Goal: Information Seeking & Learning: Learn about a topic

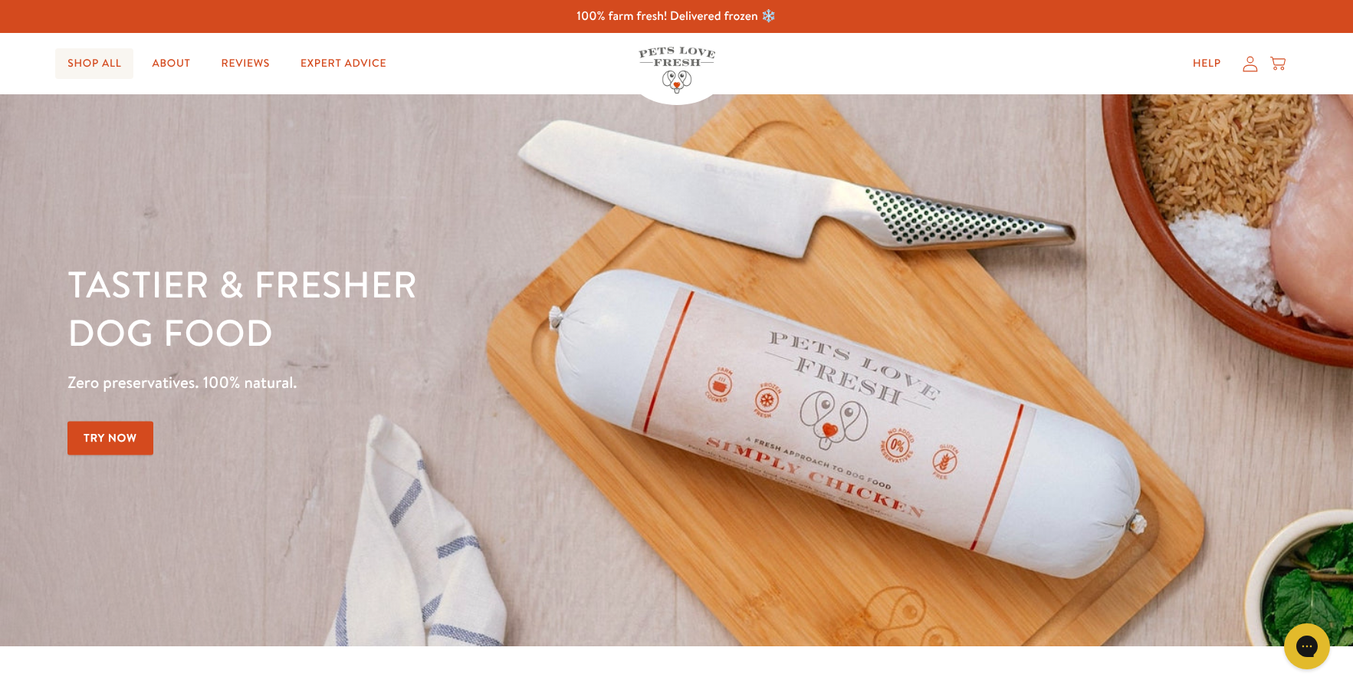
click at [108, 71] on link "Shop All" at bounding box center [94, 63] width 78 height 31
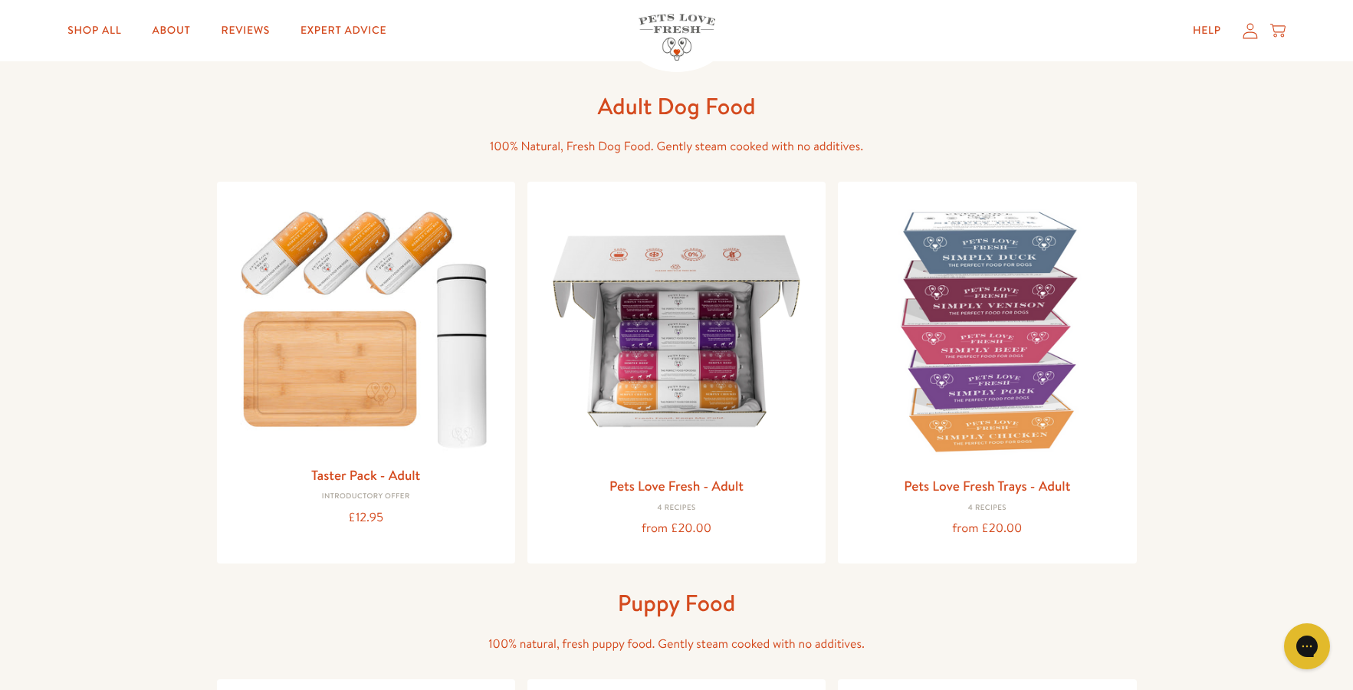
scroll to position [153, 0]
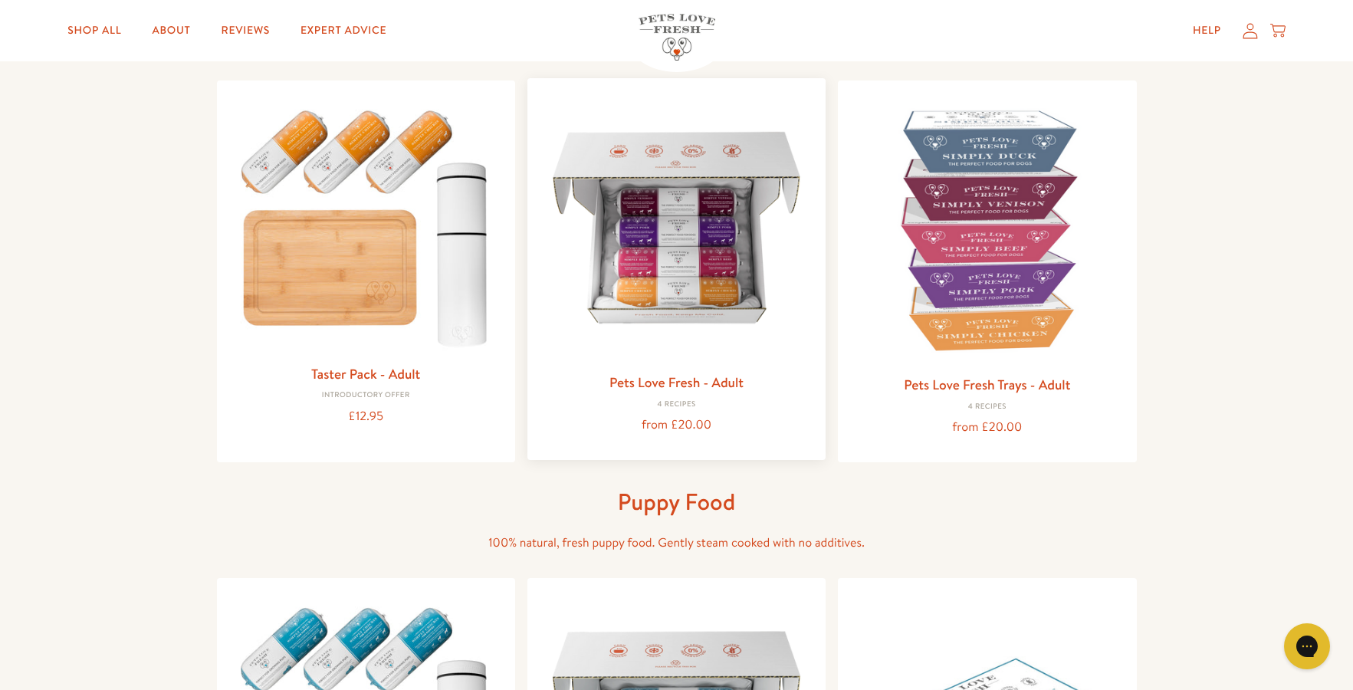
click at [668, 291] on img at bounding box center [677, 227] width 274 height 274
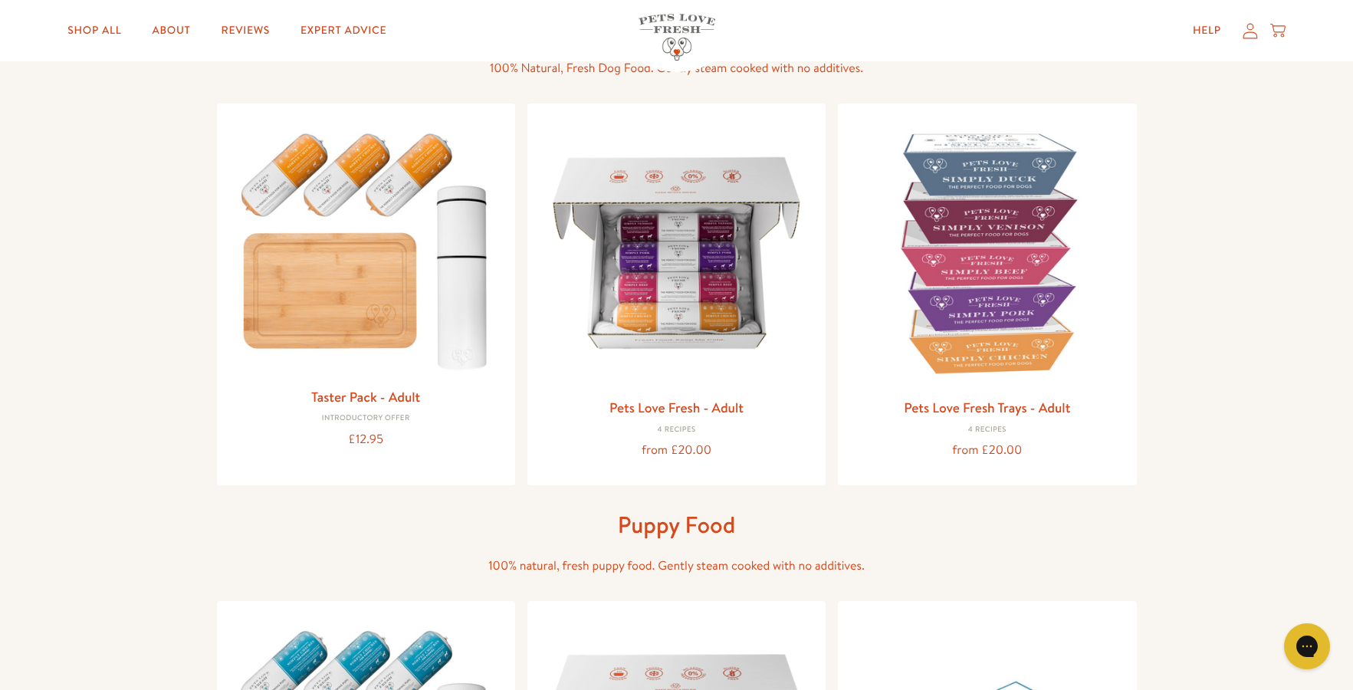
scroll to position [77, 0]
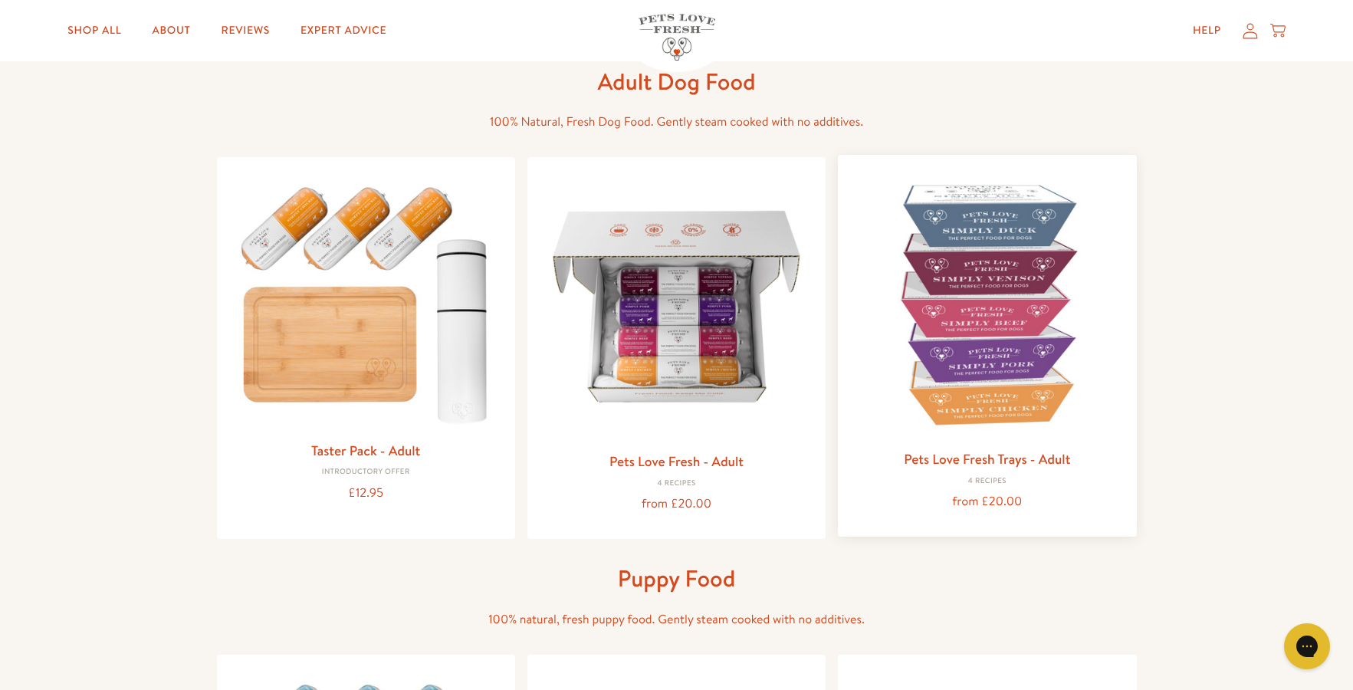
click at [990, 265] on img at bounding box center [987, 304] width 274 height 274
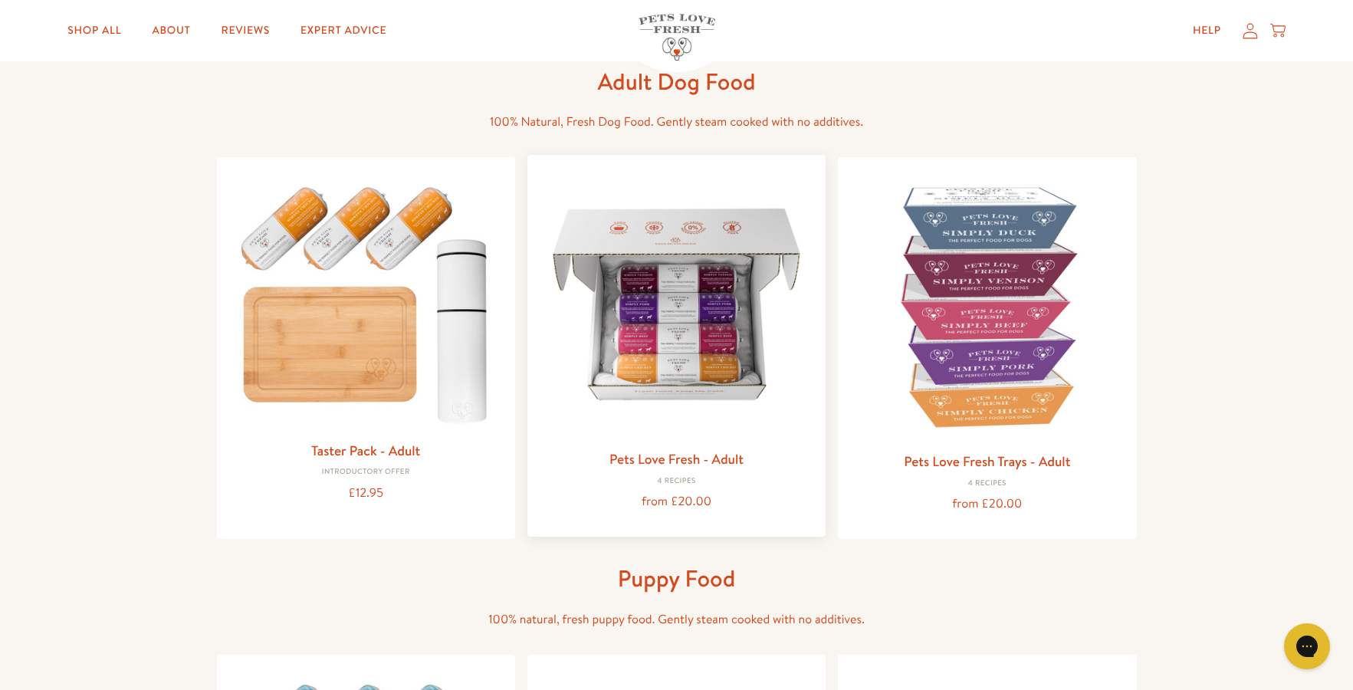
click at [720, 334] on img at bounding box center [677, 304] width 274 height 274
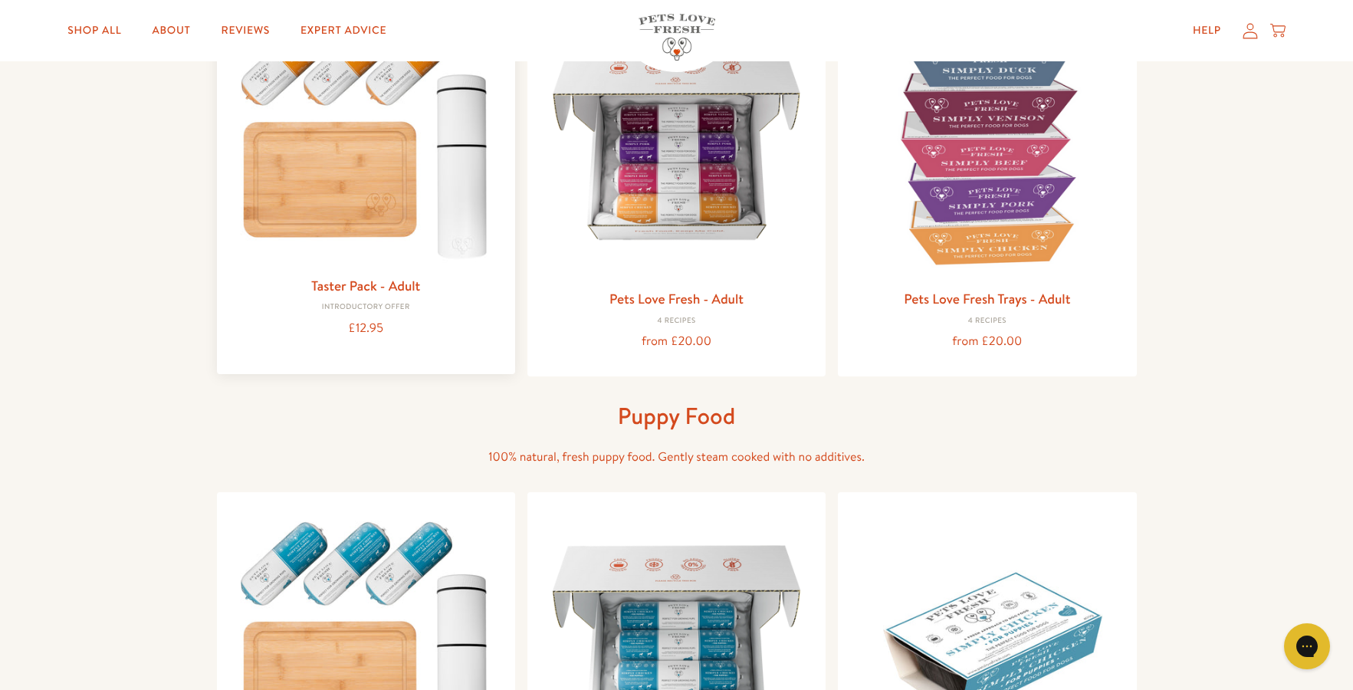
scroll to position [0, 0]
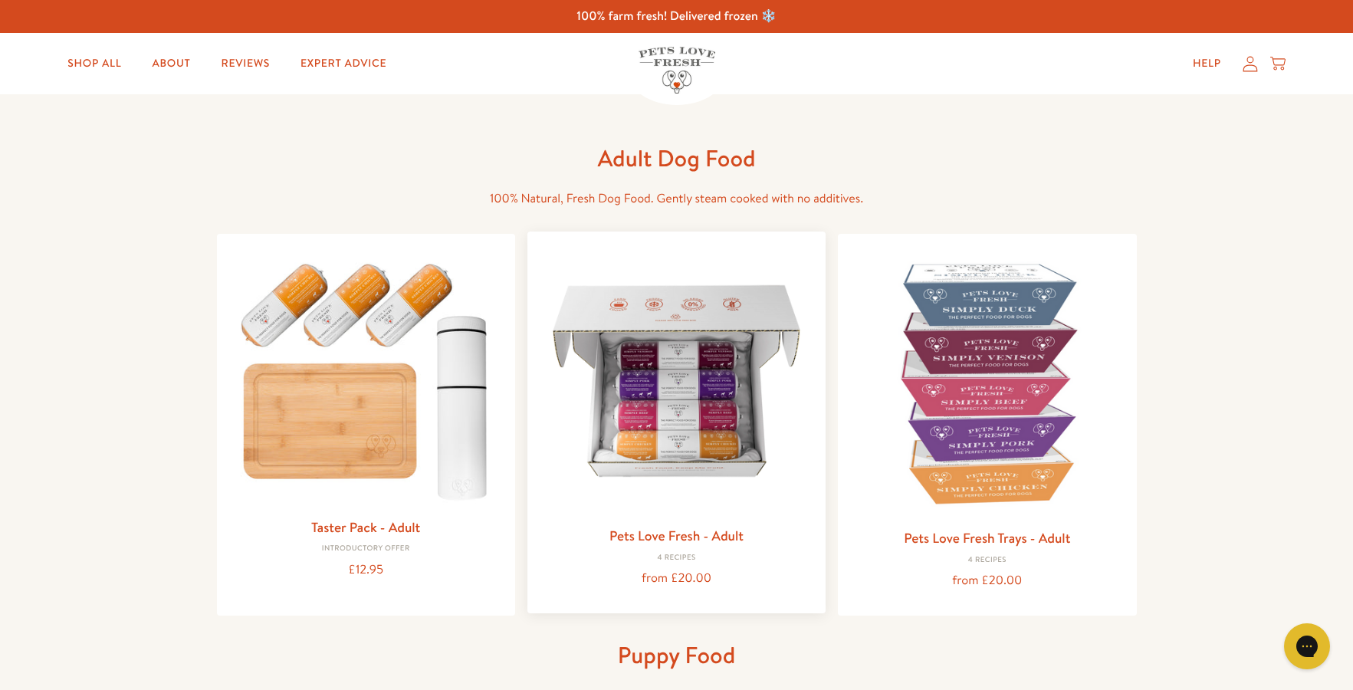
click at [691, 360] on img at bounding box center [677, 381] width 274 height 274
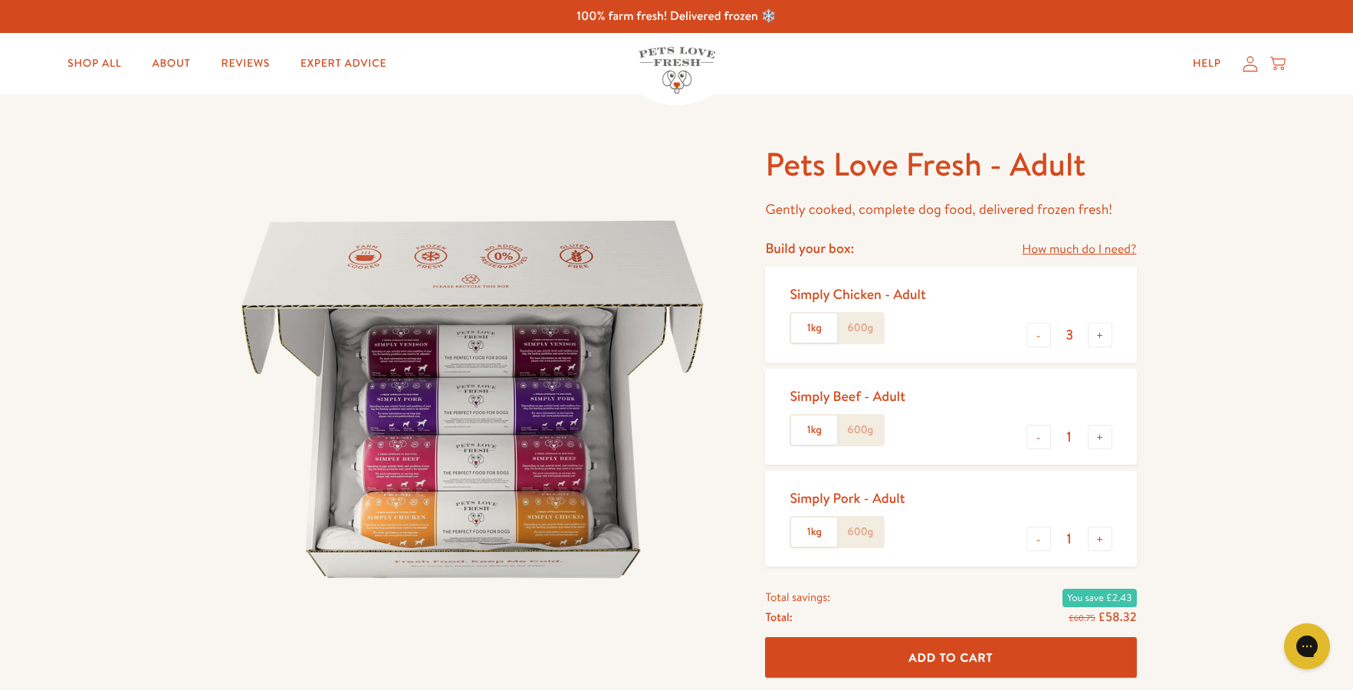
click at [873, 334] on label "600g" at bounding box center [860, 328] width 46 height 29
click at [0, 0] on input "600g" at bounding box center [0, 0] width 0 height 0
click at [824, 326] on label "1kg" at bounding box center [814, 328] width 46 height 29
click at [0, 0] on input "1kg" at bounding box center [0, 0] width 0 height 0
click at [866, 330] on label "600g" at bounding box center [860, 328] width 46 height 29
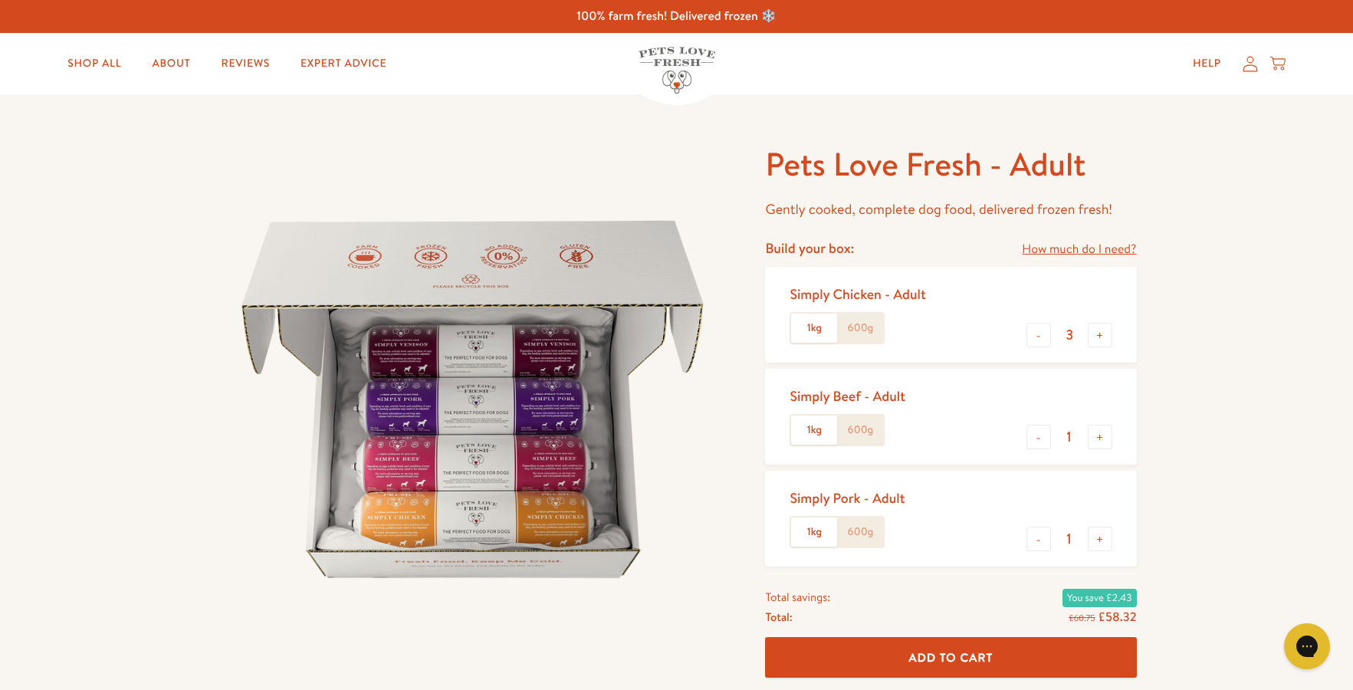
click at [0, 0] on input "600g" at bounding box center [0, 0] width 0 height 0
click at [814, 330] on label "1kg" at bounding box center [814, 328] width 46 height 29
click at [0, 0] on input "1kg" at bounding box center [0, 0] width 0 height 0
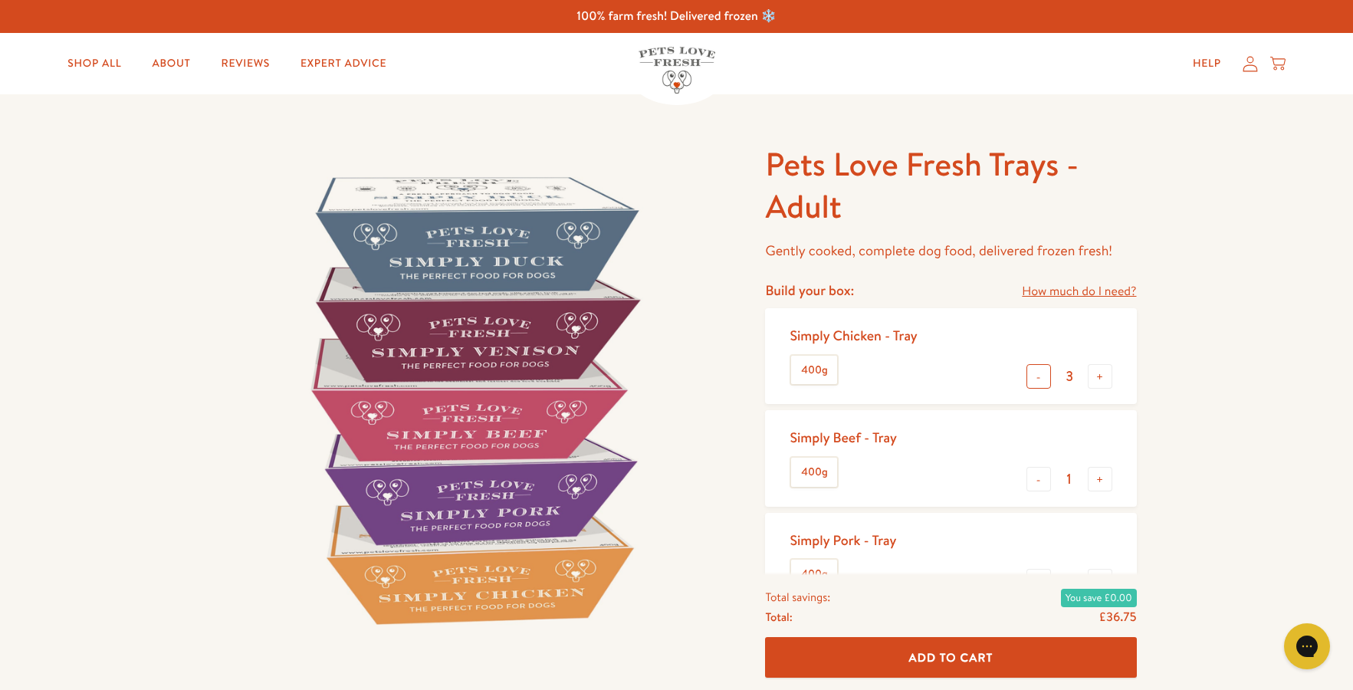
click at [1036, 380] on button "-" at bounding box center [1039, 376] width 25 height 25
type input "1"
click at [1037, 483] on button "-" at bounding box center [1039, 479] width 25 height 25
type input "0"
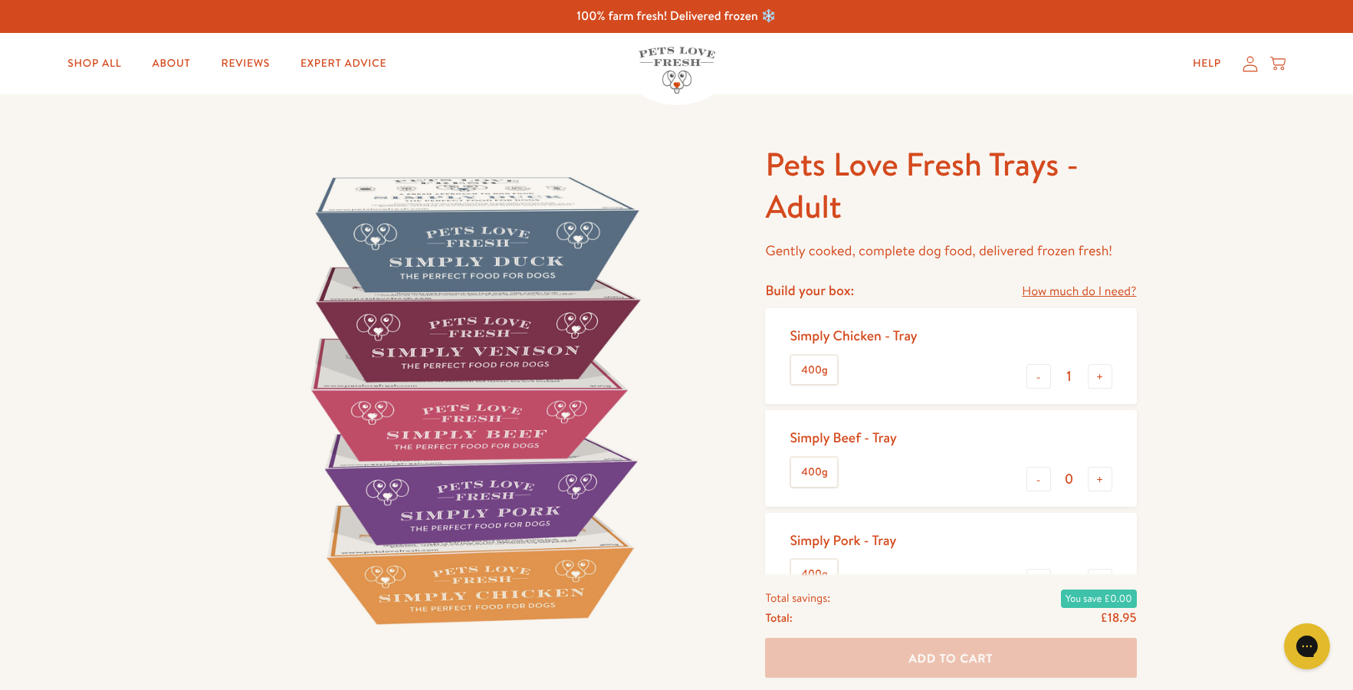
click at [1192, 428] on div "Pets Love Fresh Trays - Adult Gently cooked, complete dog food, delivered froze…" at bounding box center [676, 598] width 1353 height 1009
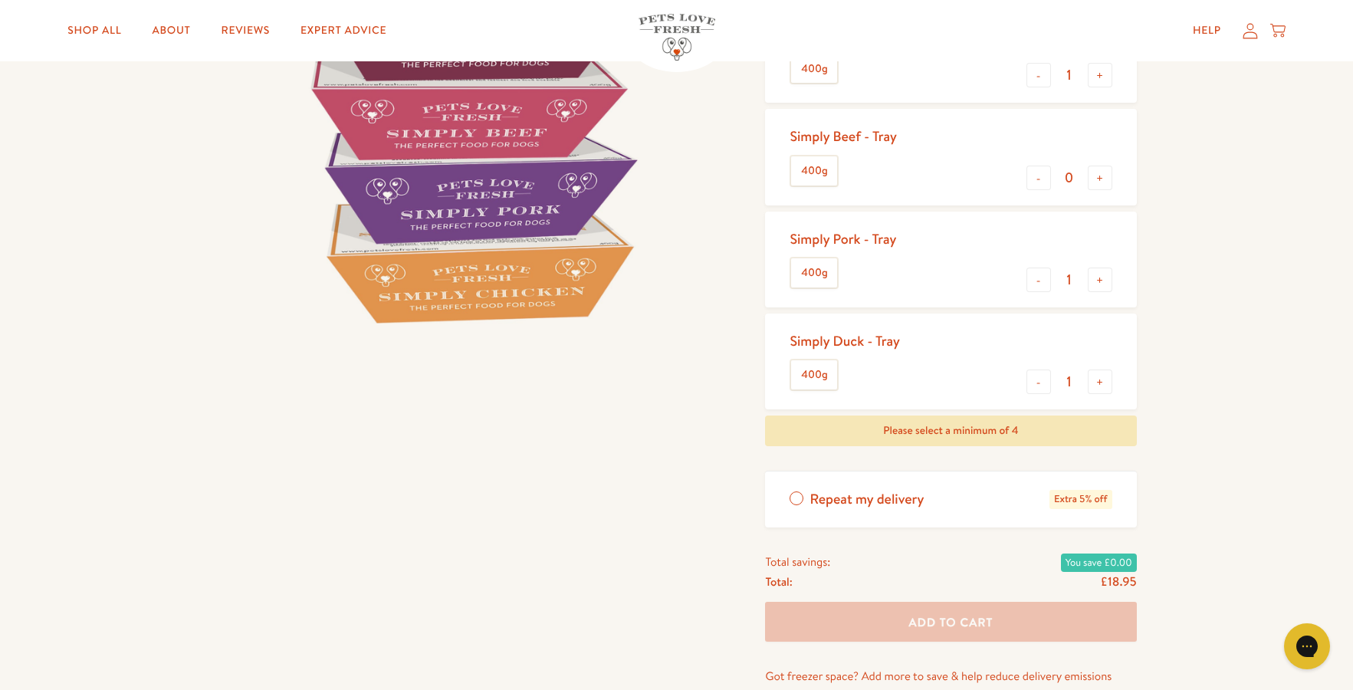
scroll to position [307, 0]
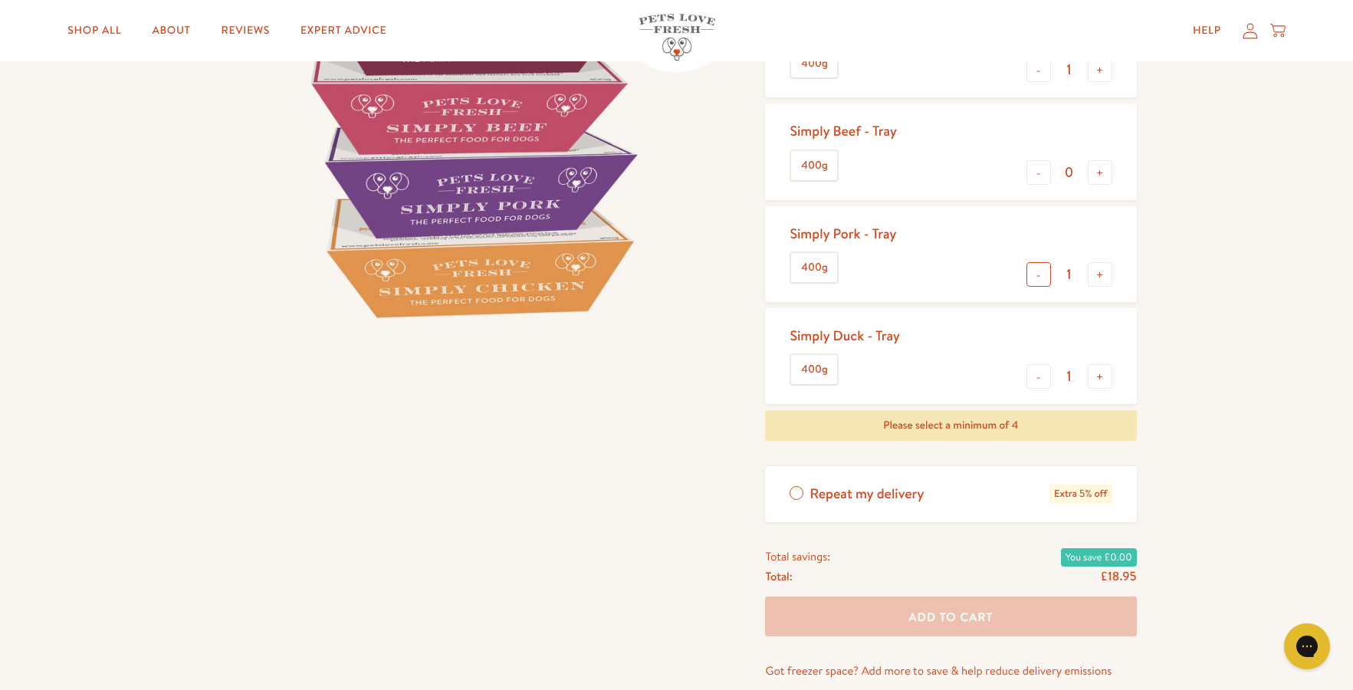
click at [1030, 279] on button "-" at bounding box center [1039, 274] width 25 height 25
type input "0"
click at [1040, 375] on button "-" at bounding box center [1039, 376] width 25 height 25
type input "0"
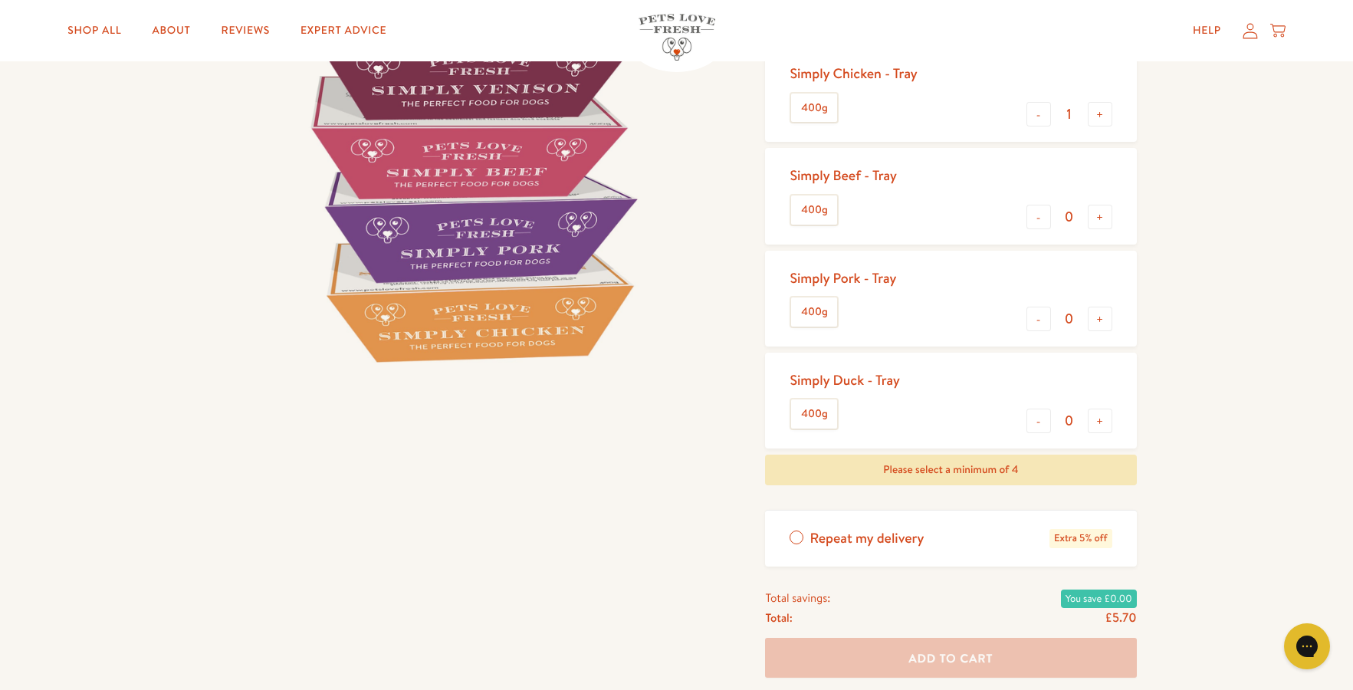
scroll to position [77, 0]
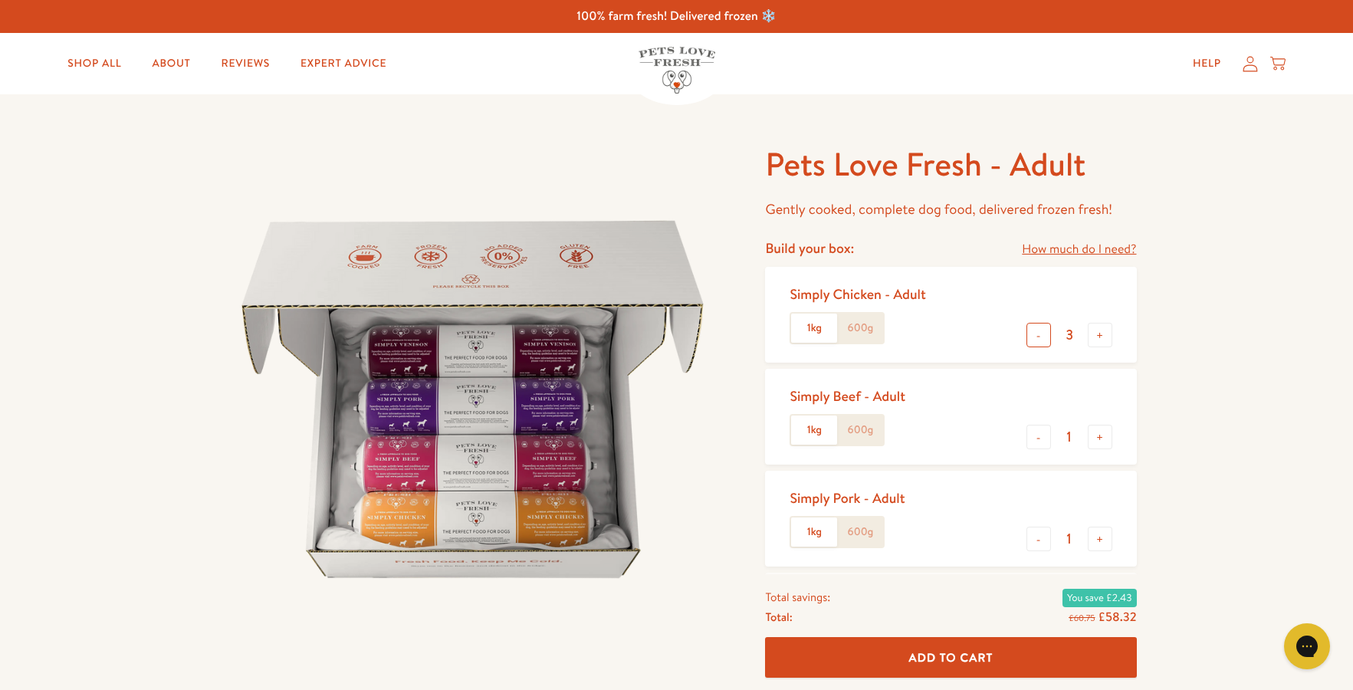
click at [1036, 337] on button "-" at bounding box center [1039, 335] width 25 height 25
type input "1"
click at [1035, 442] on button "-" at bounding box center [1039, 437] width 25 height 25
type input "0"
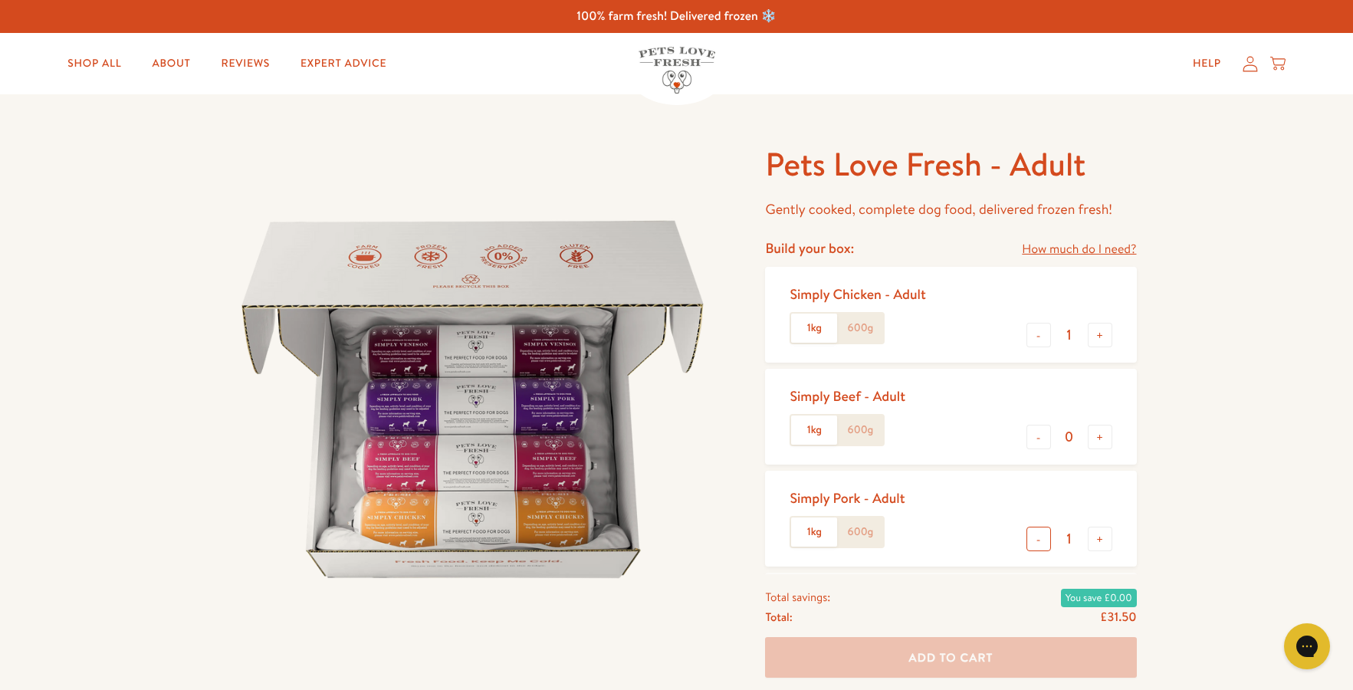
click at [1035, 532] on button "-" at bounding box center [1039, 539] width 25 height 25
type input "0"
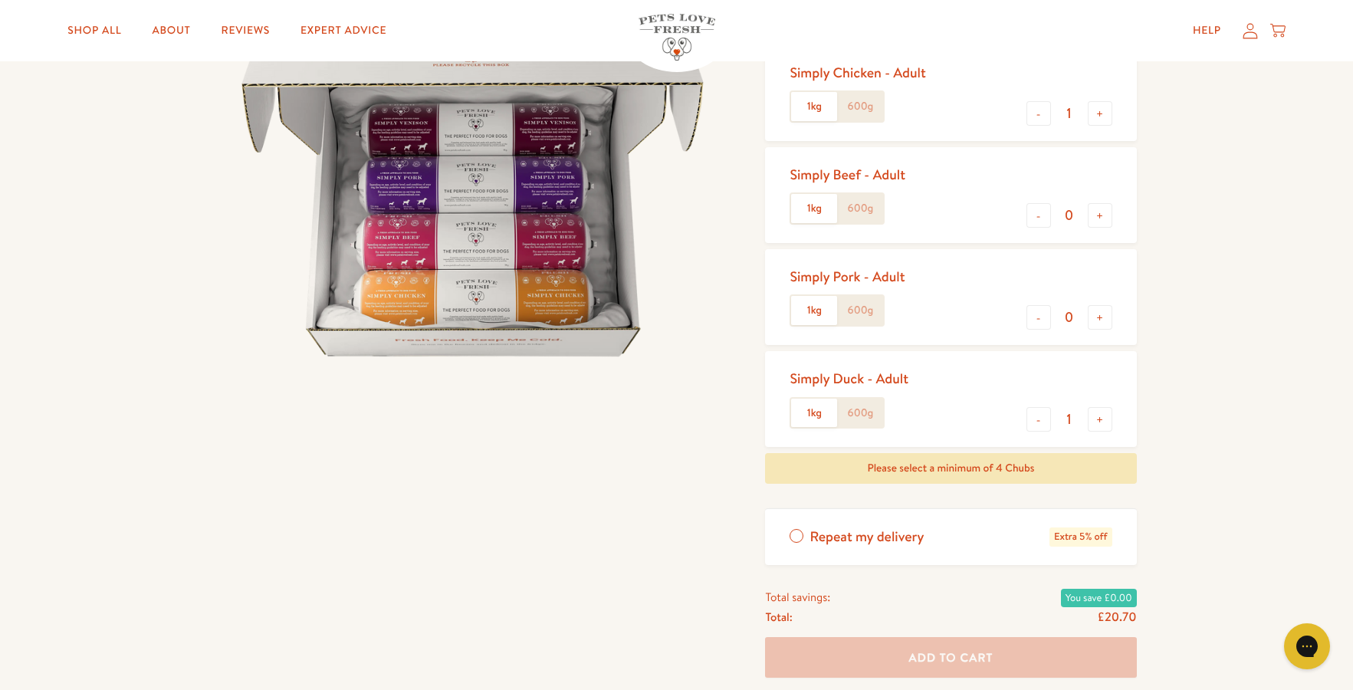
scroll to position [230, 0]
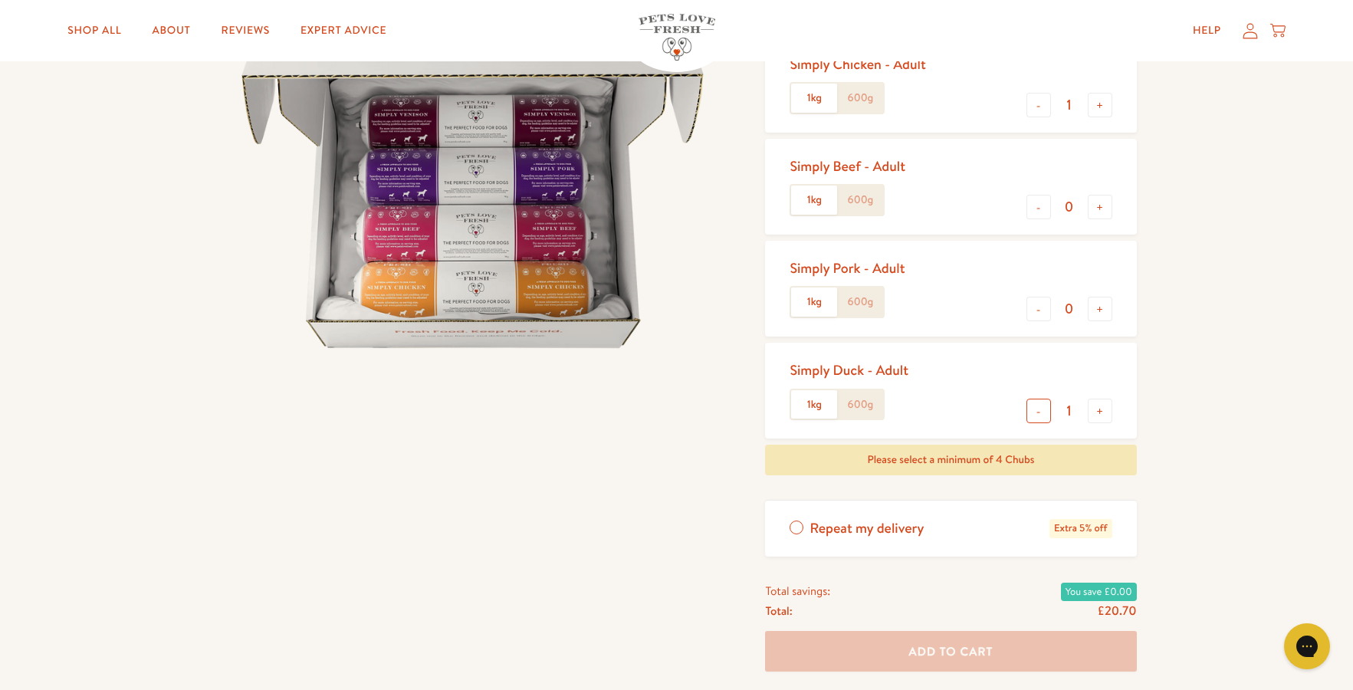
click at [1030, 417] on button "-" at bounding box center [1039, 411] width 25 height 25
type input "0"
click at [711, 375] on img at bounding box center [473, 169] width 512 height 512
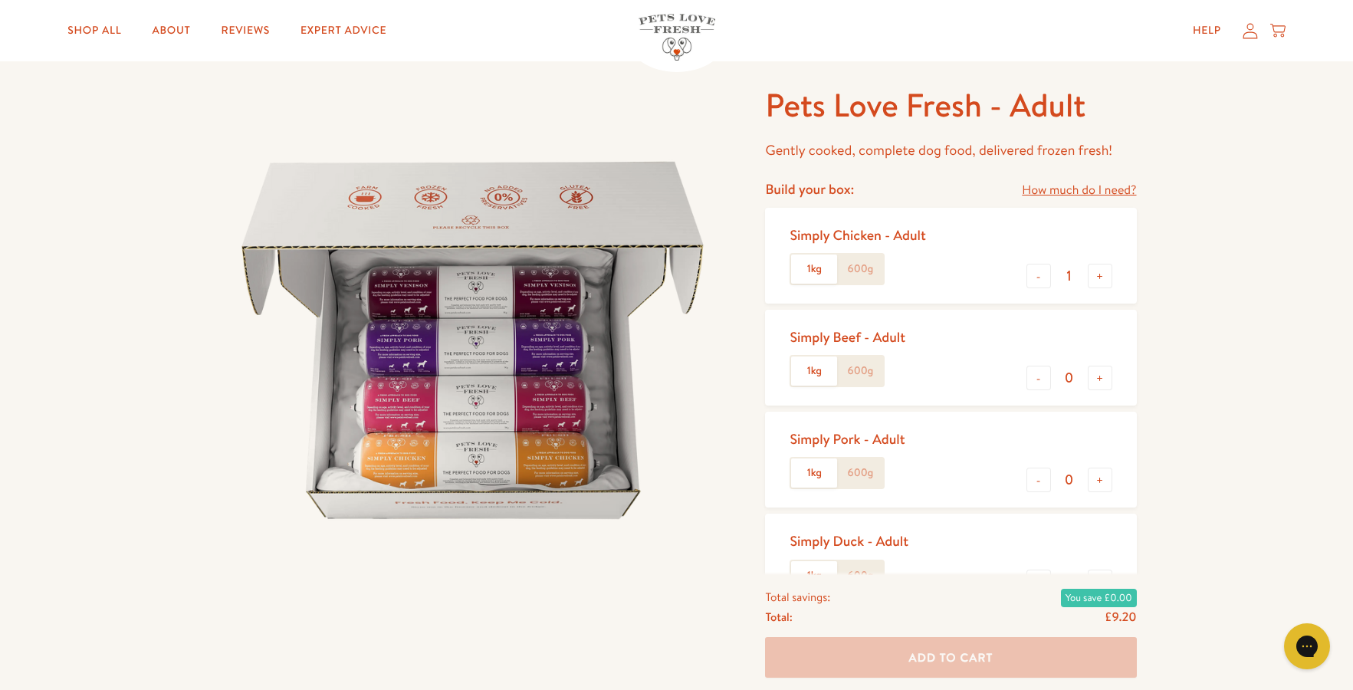
scroll to position [0, 0]
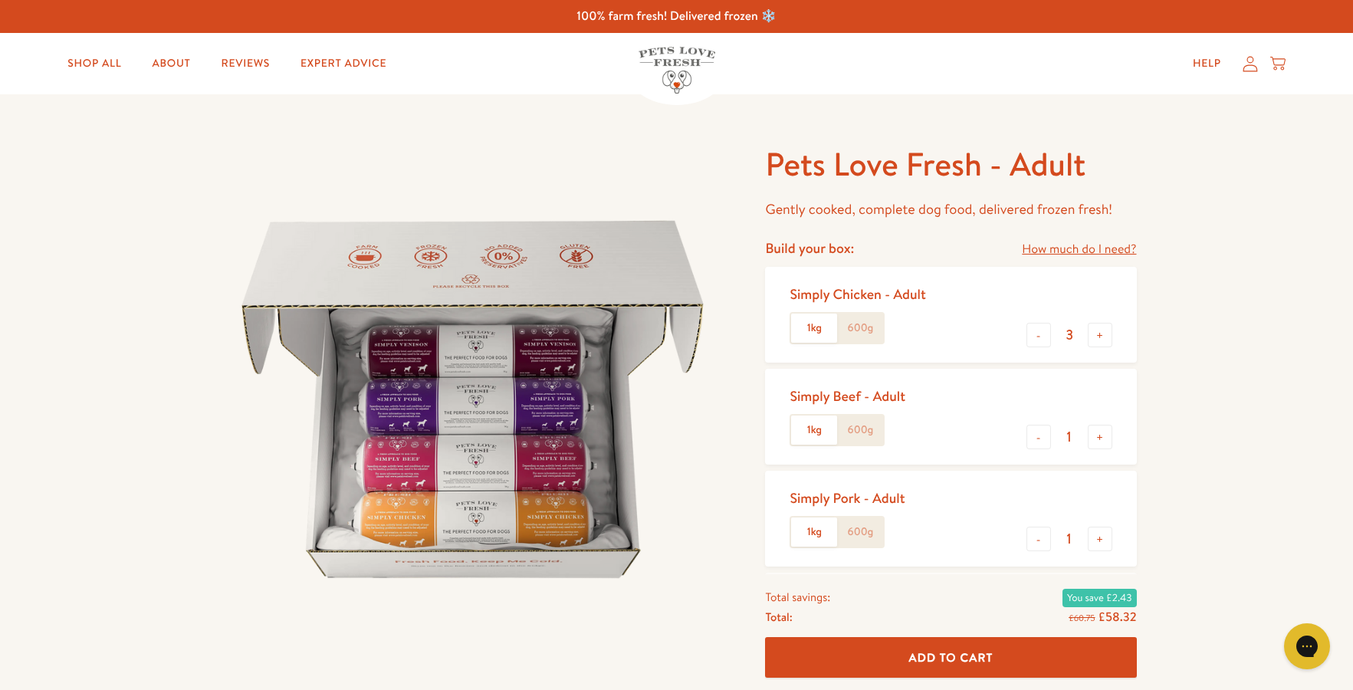
click at [861, 330] on label "600g" at bounding box center [860, 328] width 46 height 29
click at [0, 0] on input "600g" at bounding box center [0, 0] width 0 height 0
click at [1039, 341] on button "-" at bounding box center [1039, 335] width 25 height 25
type input "1"
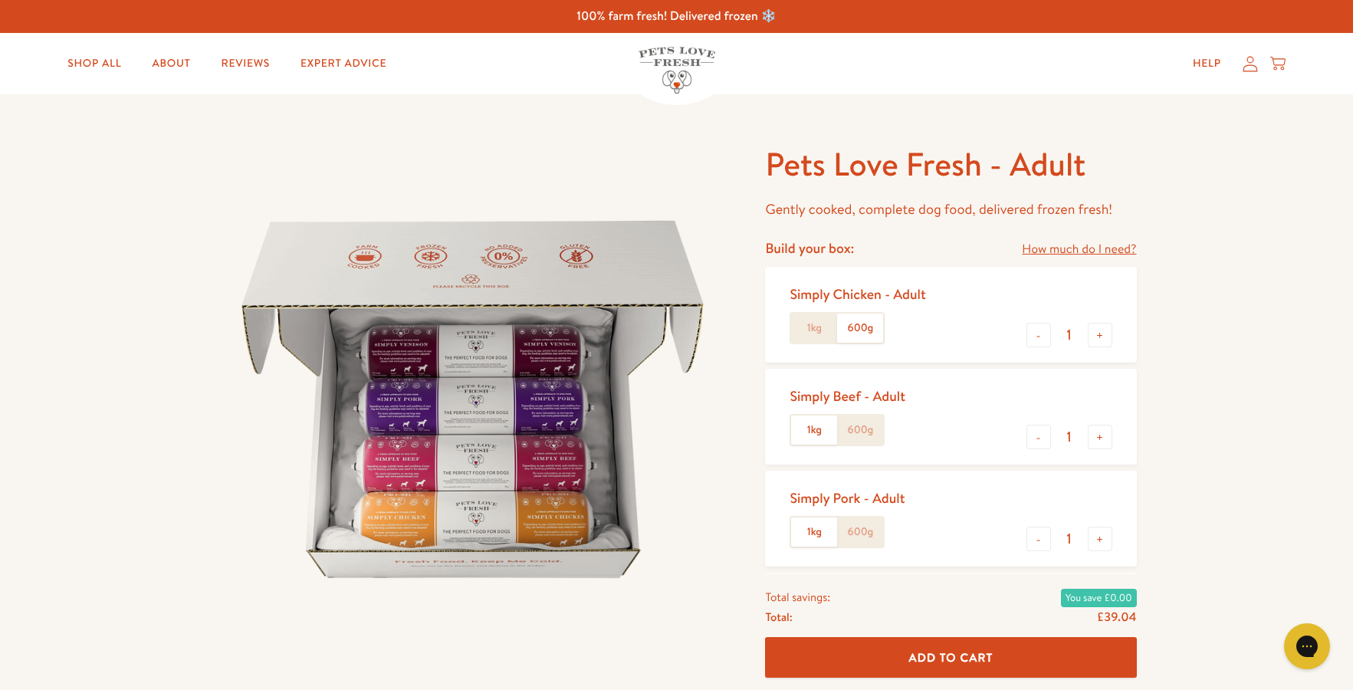
drag, startPoint x: 1035, startPoint y: 432, endPoint x: 1044, endPoint y: 486, distance: 55.1
click at [1035, 435] on button "-" at bounding box center [1039, 437] width 25 height 25
type input "0"
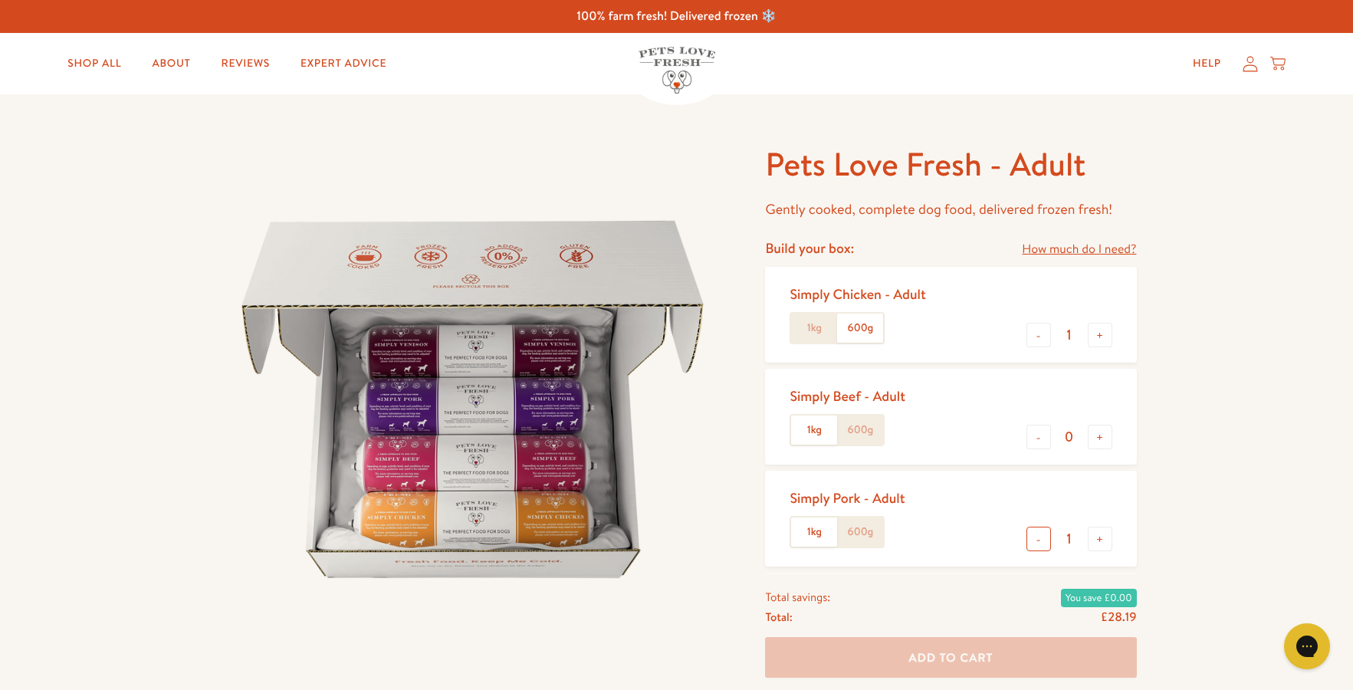
click at [1035, 546] on button "-" at bounding box center [1039, 539] width 25 height 25
type input "0"
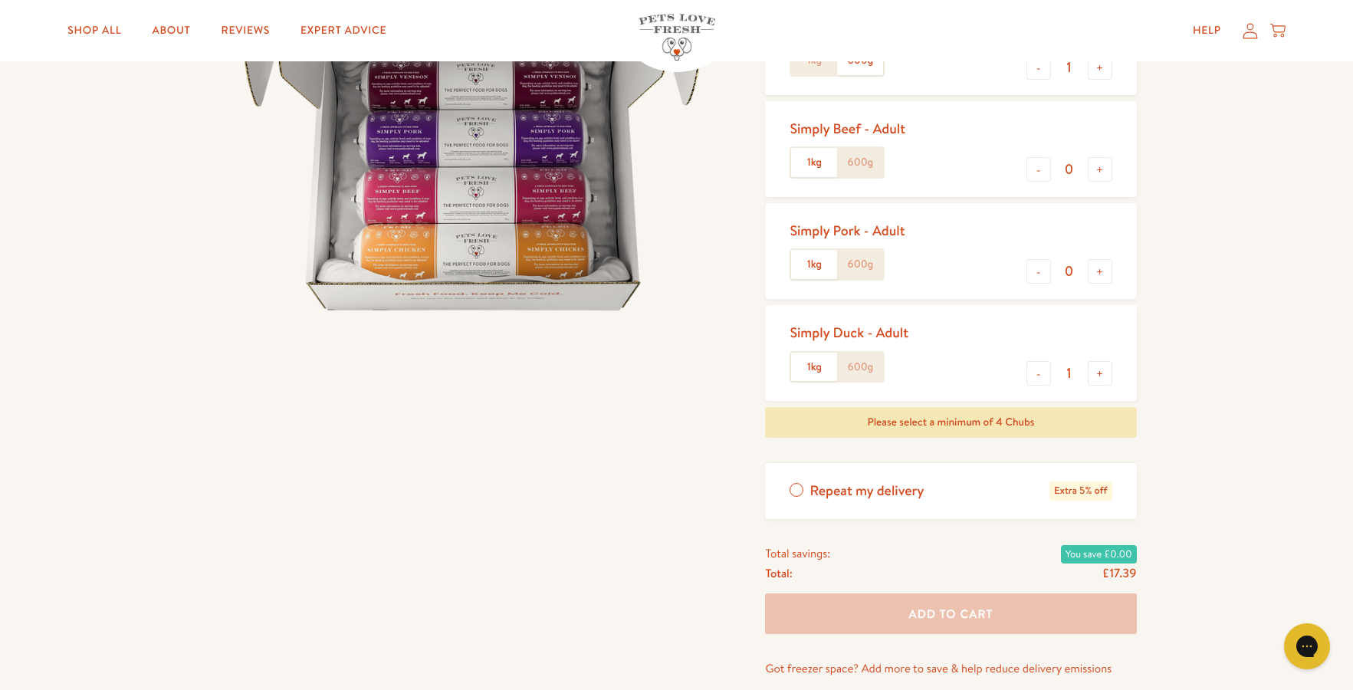
scroll to position [307, 0]
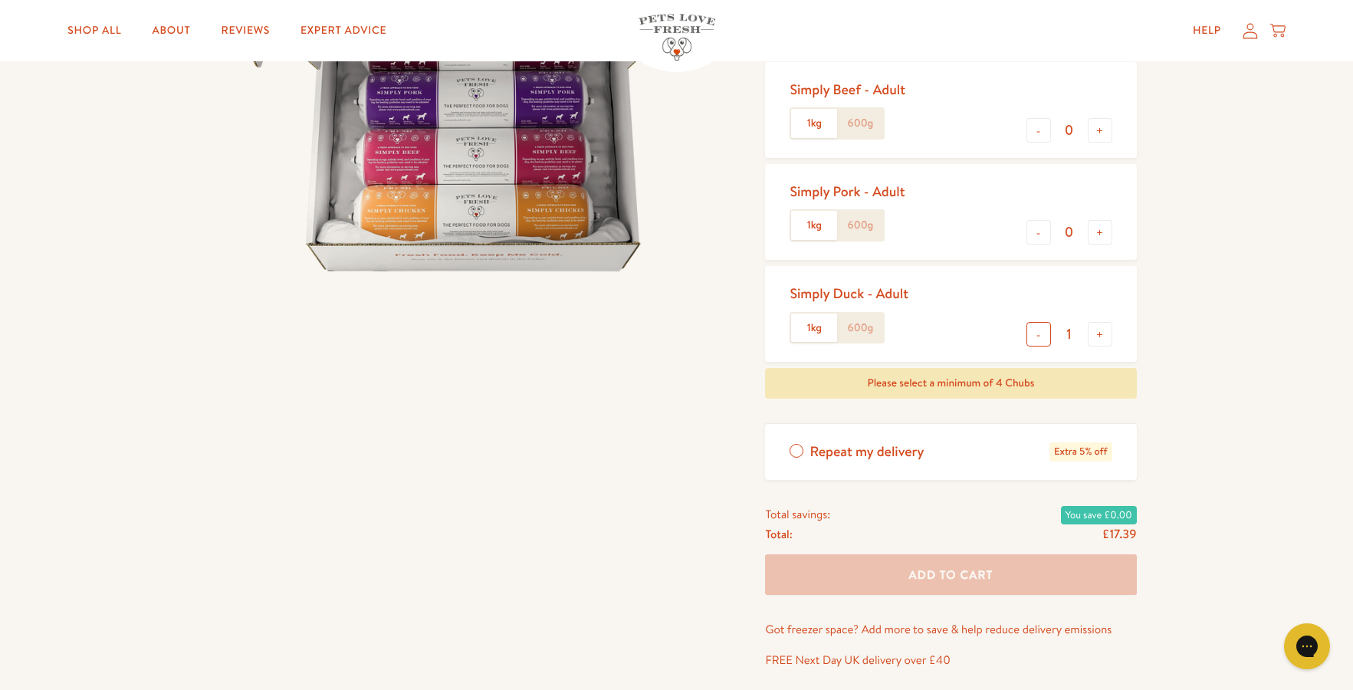
click at [1037, 346] on button "-" at bounding box center [1039, 334] width 25 height 25
type input "0"
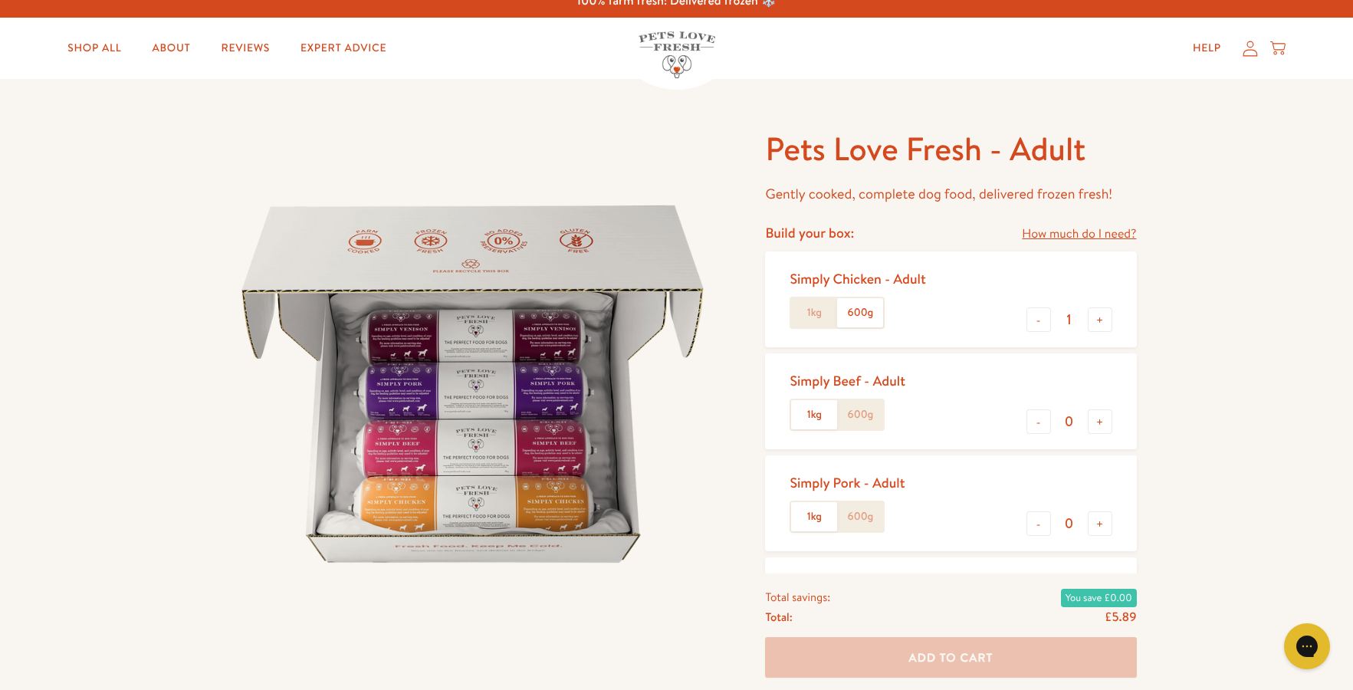
scroll to position [0, 0]
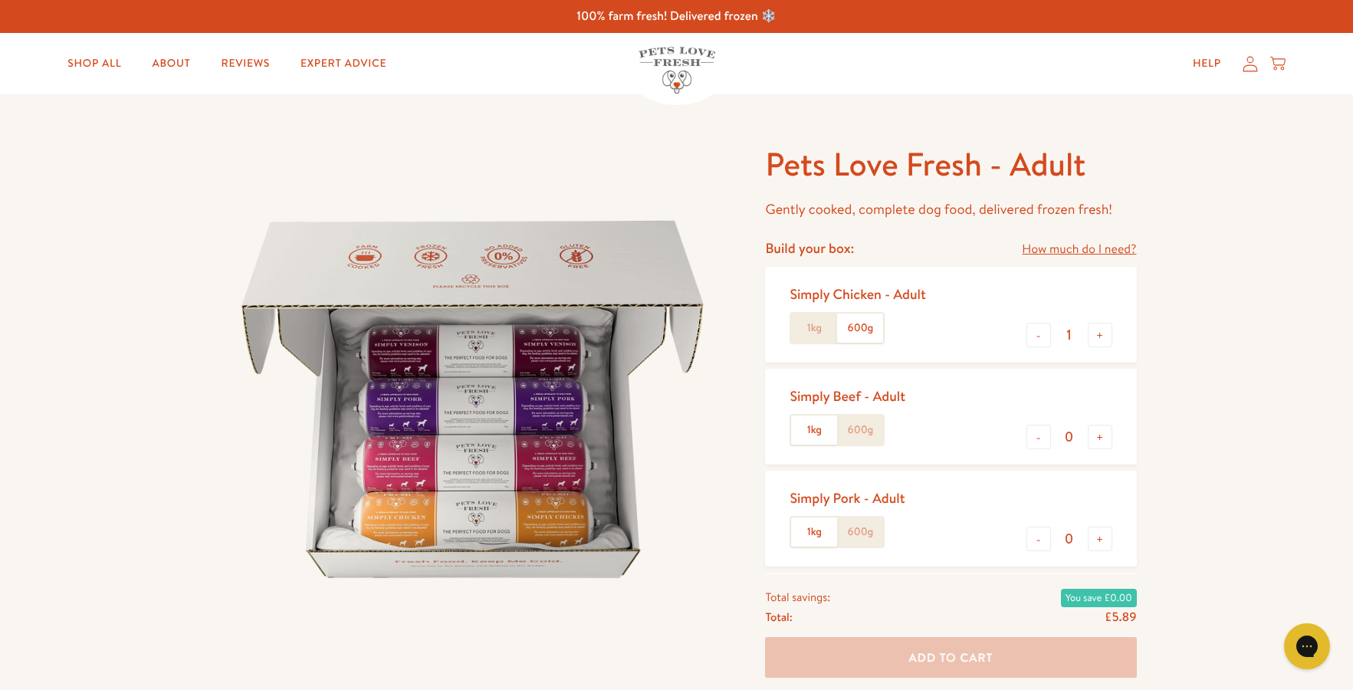
click at [862, 441] on label "600g" at bounding box center [860, 430] width 46 height 29
click at [0, 0] on input "600g" at bounding box center [0, 0] width 0 height 0
click at [867, 535] on label "600g" at bounding box center [860, 532] width 46 height 29
click at [0, 0] on input "600g" at bounding box center [0, 0] width 0 height 0
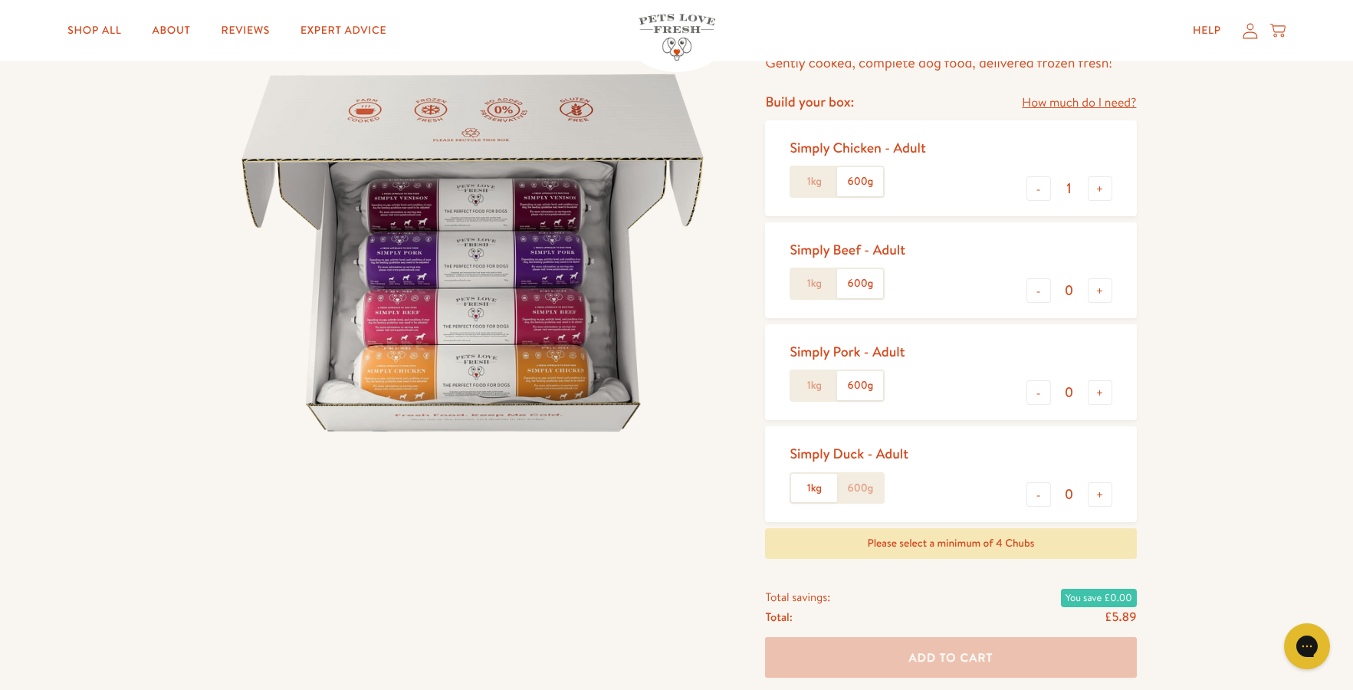
scroll to position [230, 0]
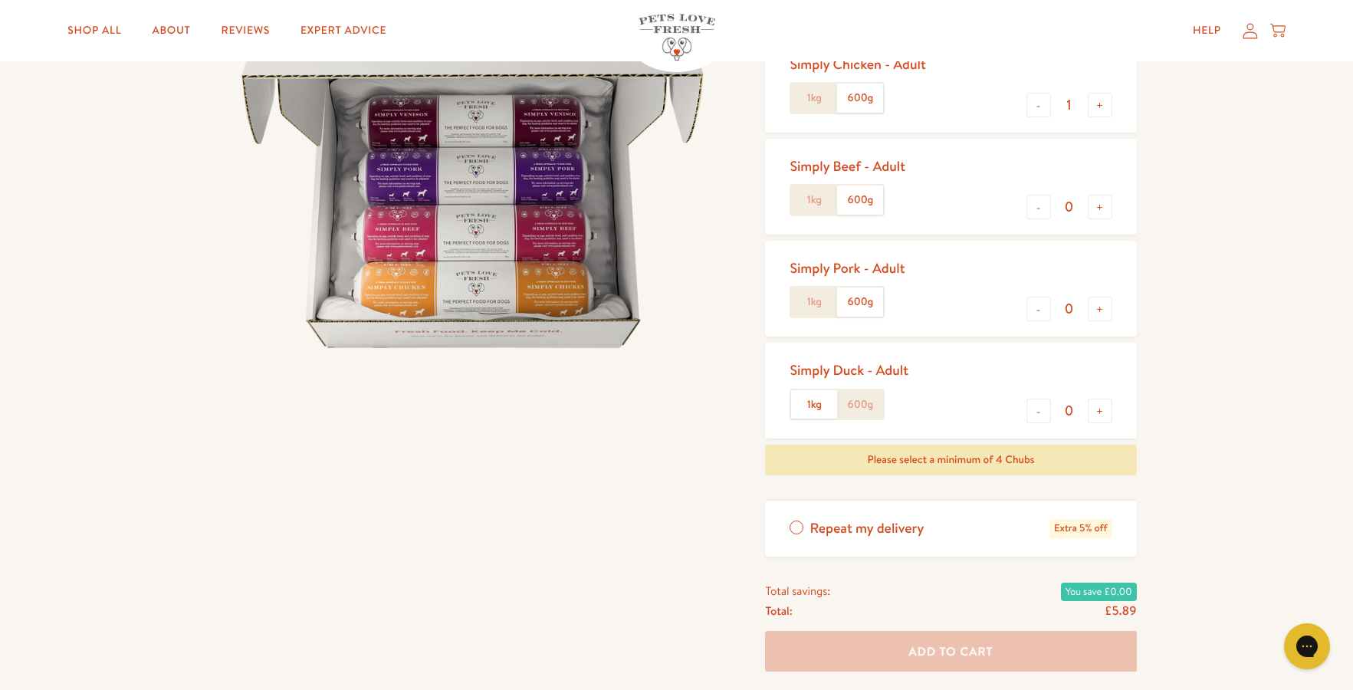
click at [854, 401] on label "600g" at bounding box center [860, 404] width 46 height 29
click at [0, 0] on input "600g" at bounding box center [0, 0] width 0 height 0
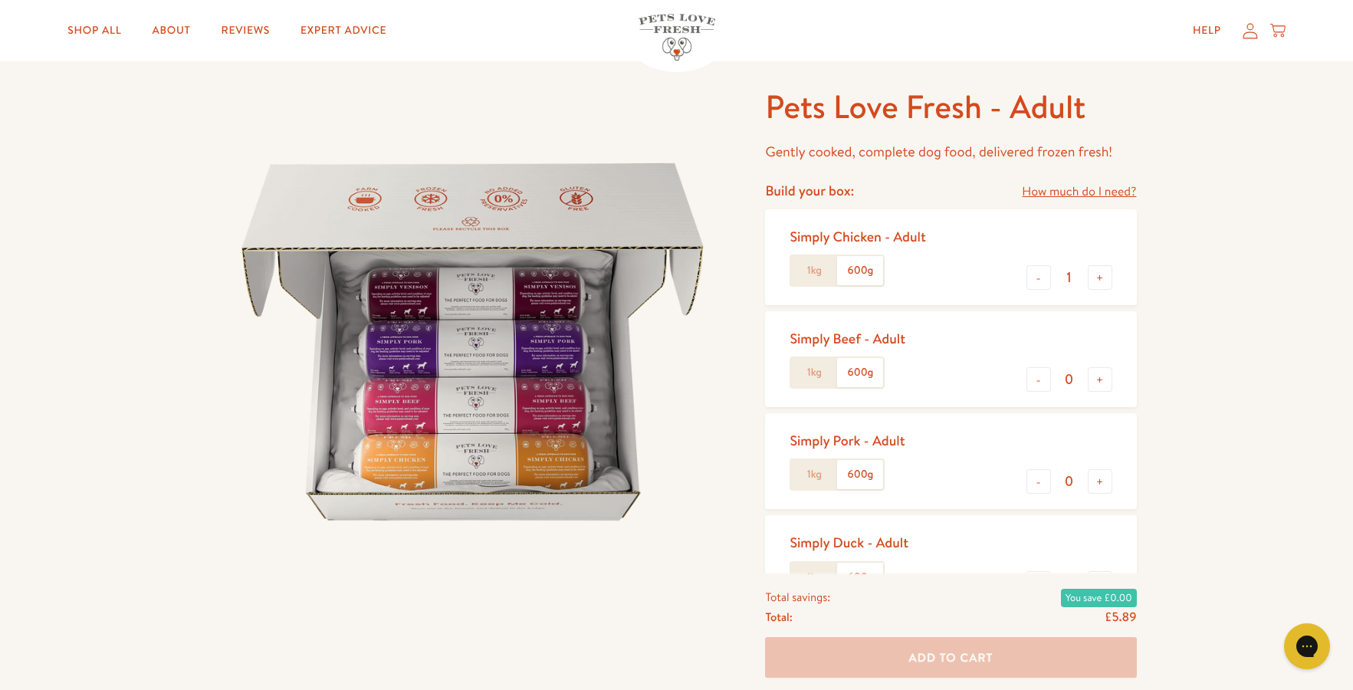
scroll to position [0, 0]
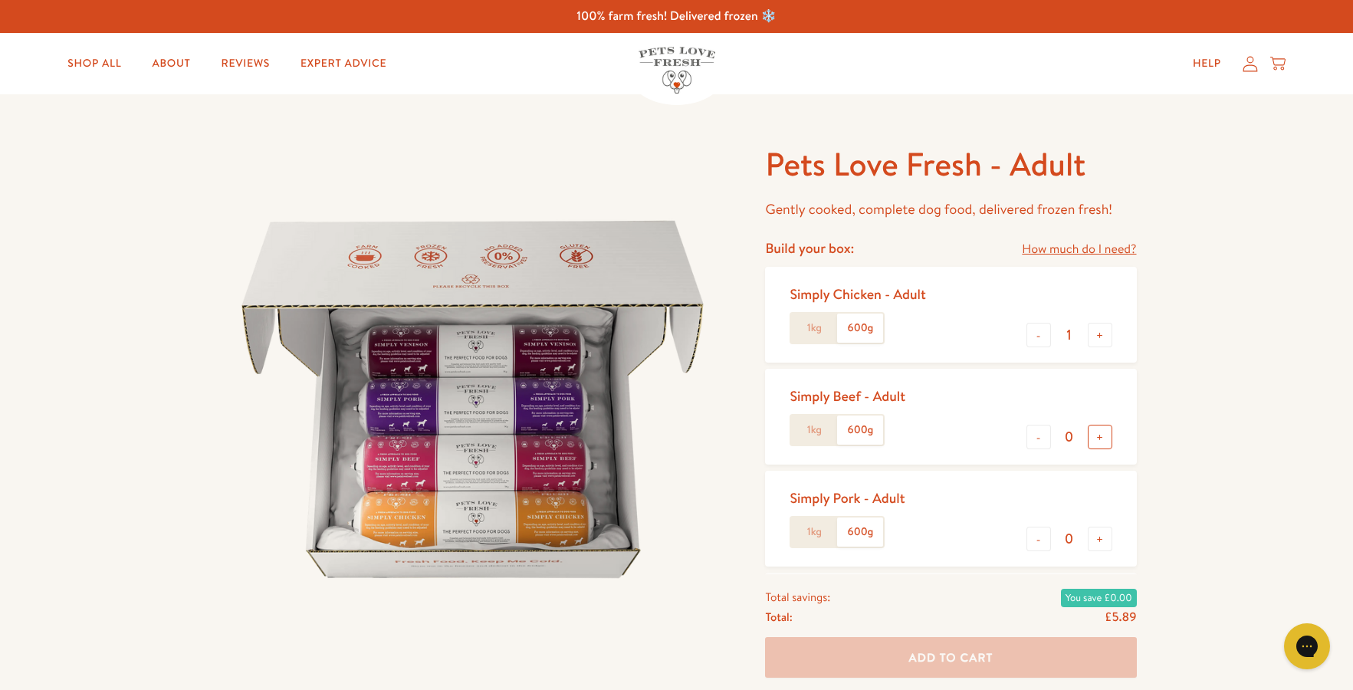
click at [1093, 439] on button "+" at bounding box center [1100, 437] width 25 height 25
type input "1"
click at [1100, 542] on button "+" at bounding box center [1100, 539] width 25 height 25
type input "1"
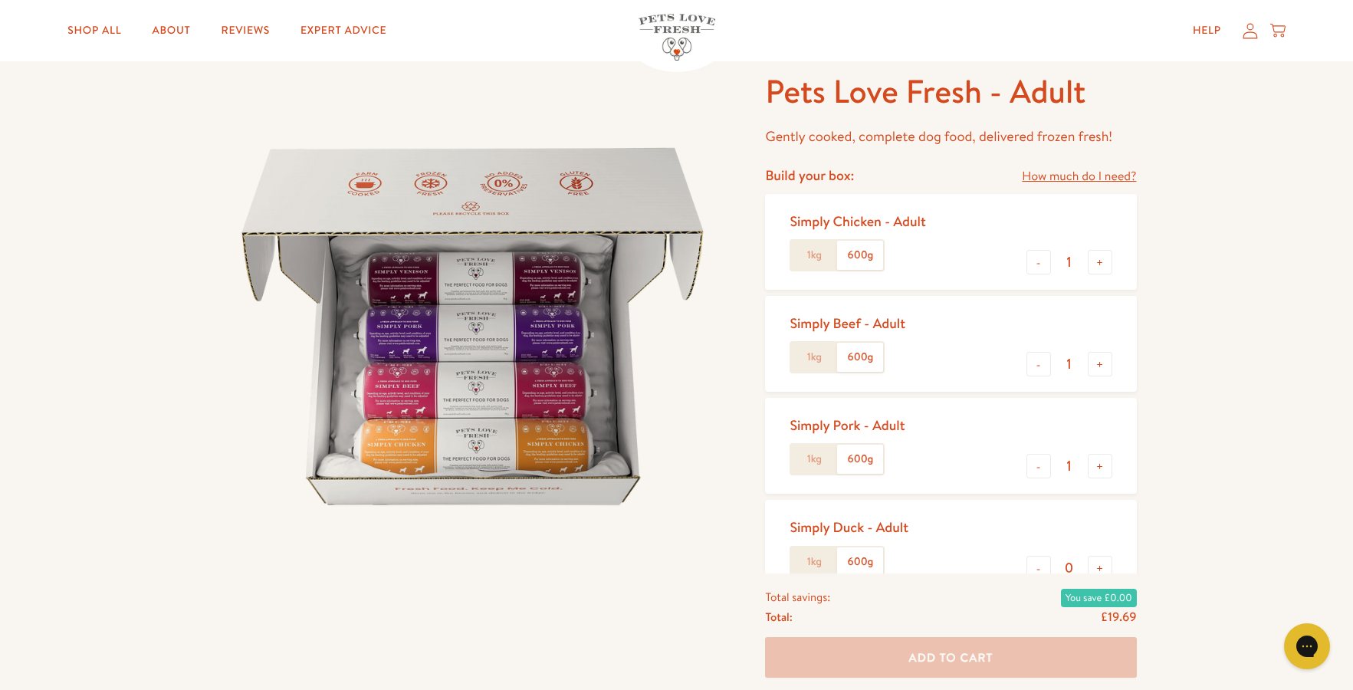
scroll to position [77, 0]
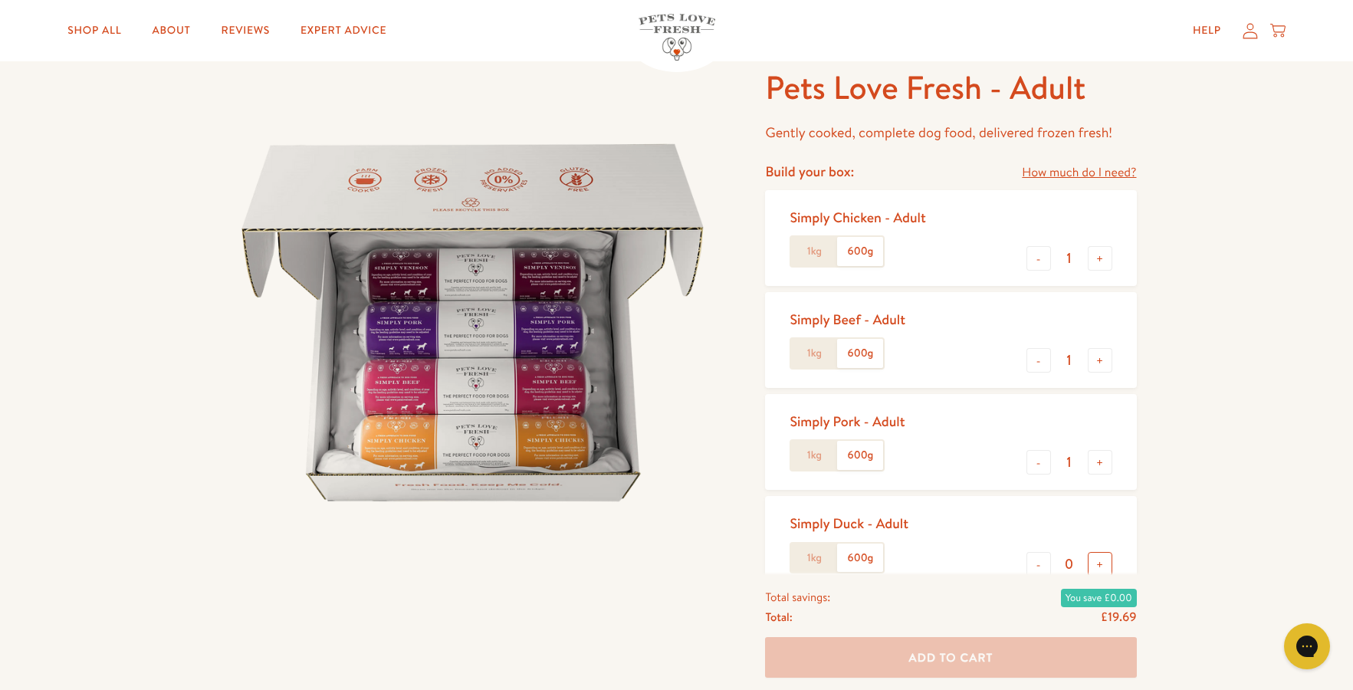
click at [1103, 559] on button "+" at bounding box center [1100, 564] width 25 height 25
type input "1"
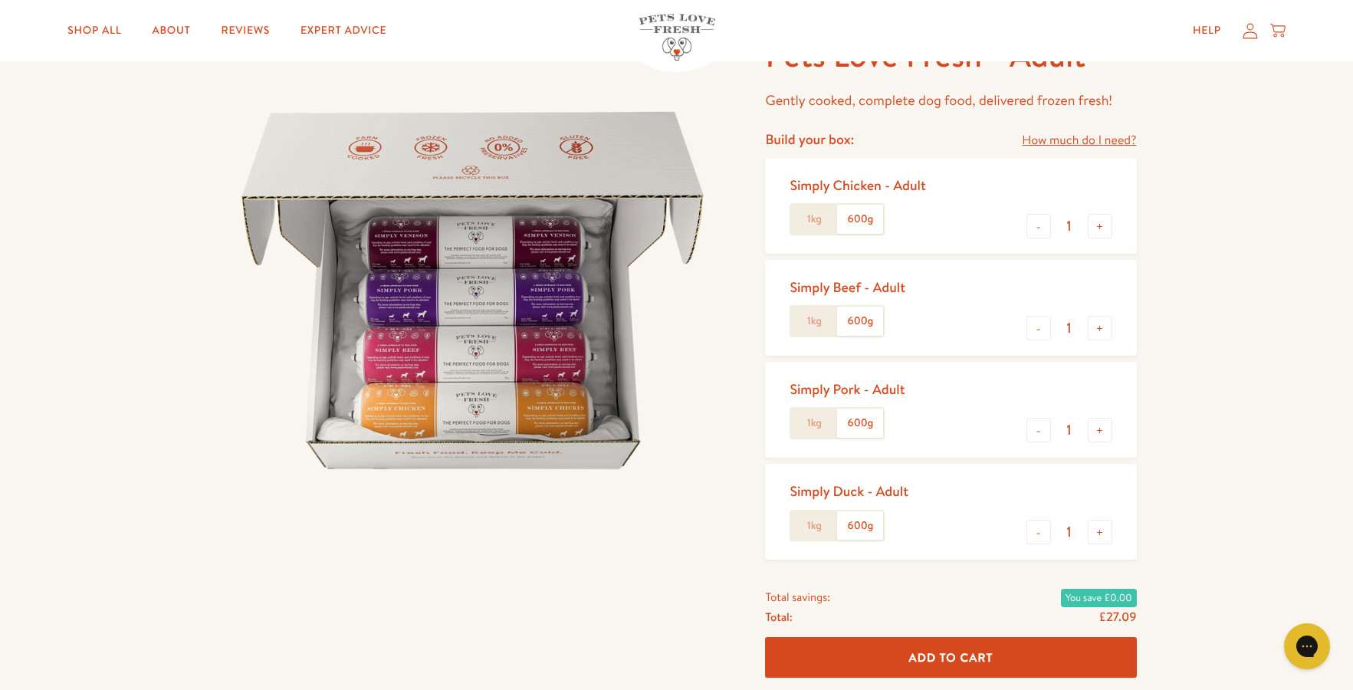
scroll to position [0, 0]
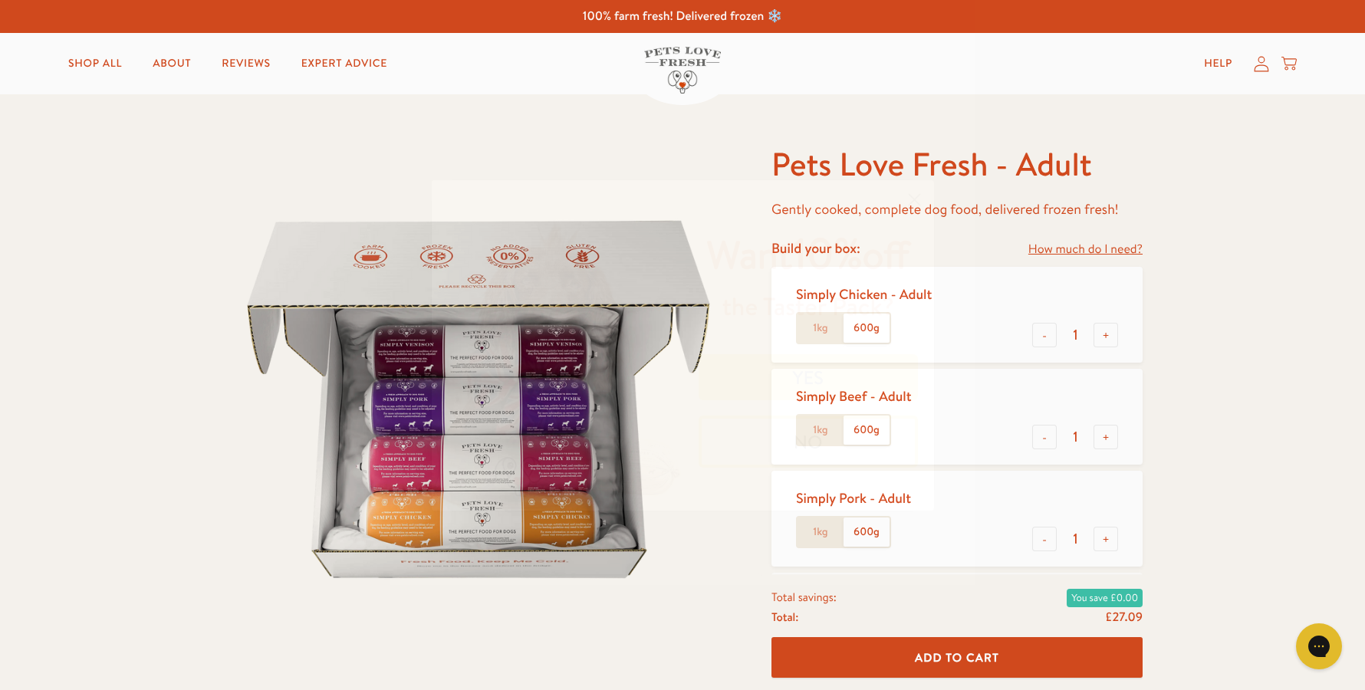
click at [830, 388] on button "YES" at bounding box center [808, 377] width 219 height 46
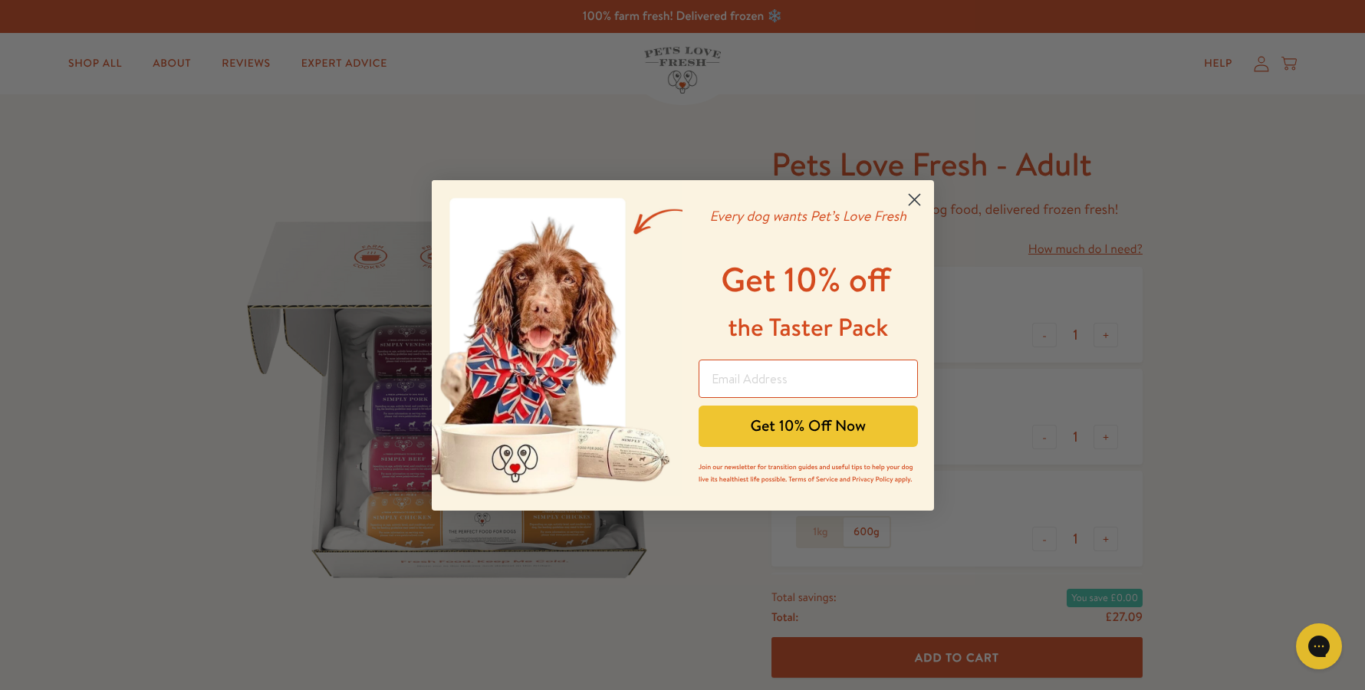
click at [910, 203] on icon "Close dialog" at bounding box center [914, 199] width 11 height 11
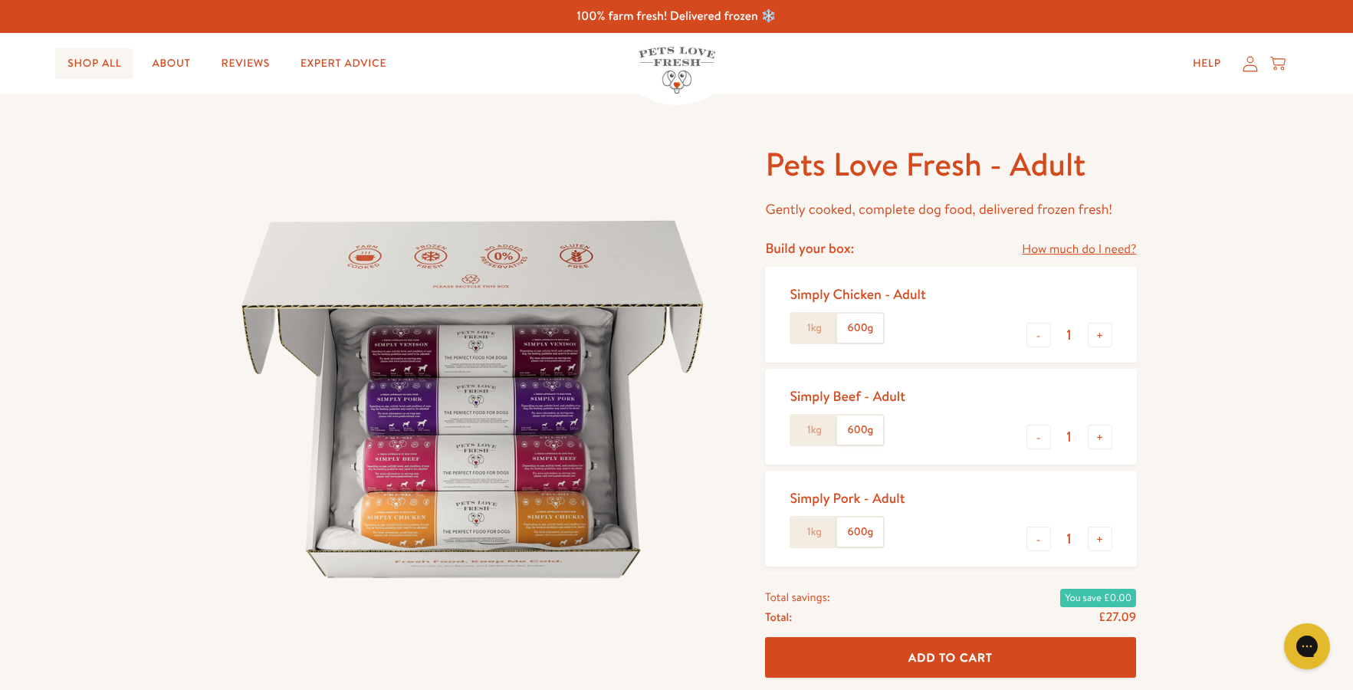
click at [89, 62] on link "Shop All" at bounding box center [94, 63] width 78 height 31
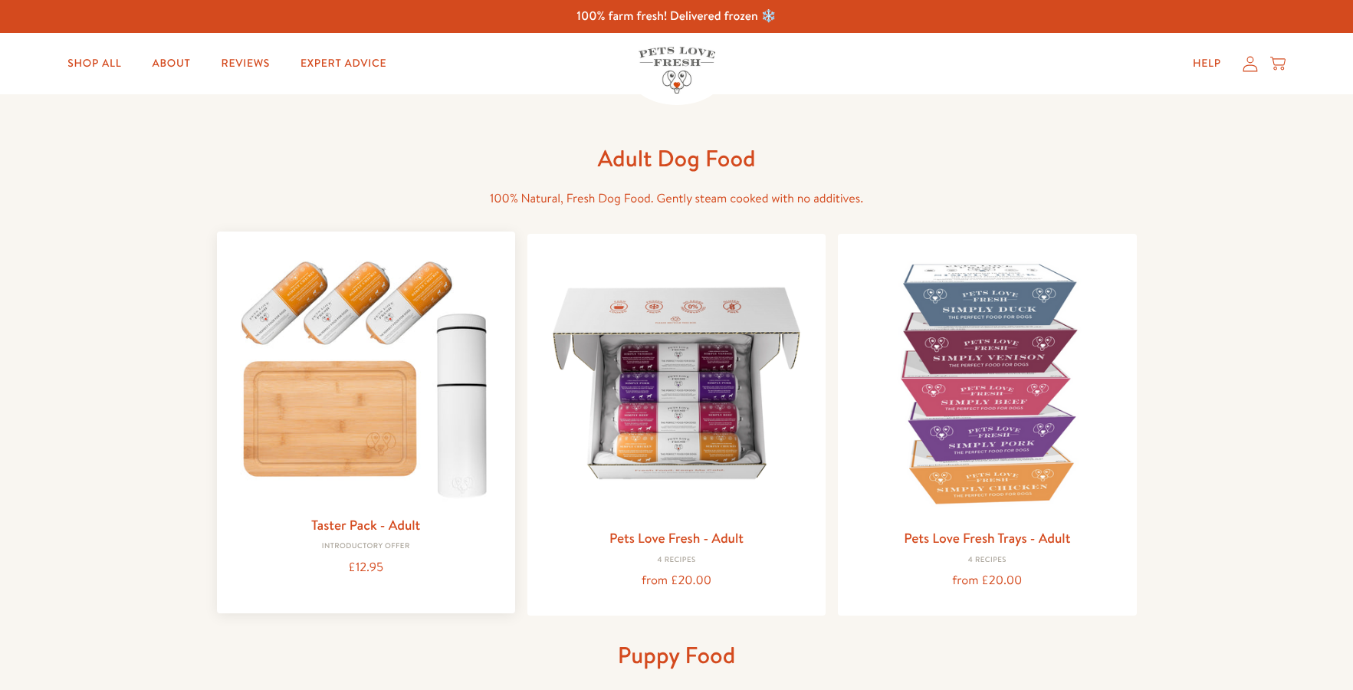
click at [306, 305] on img at bounding box center [366, 375] width 274 height 263
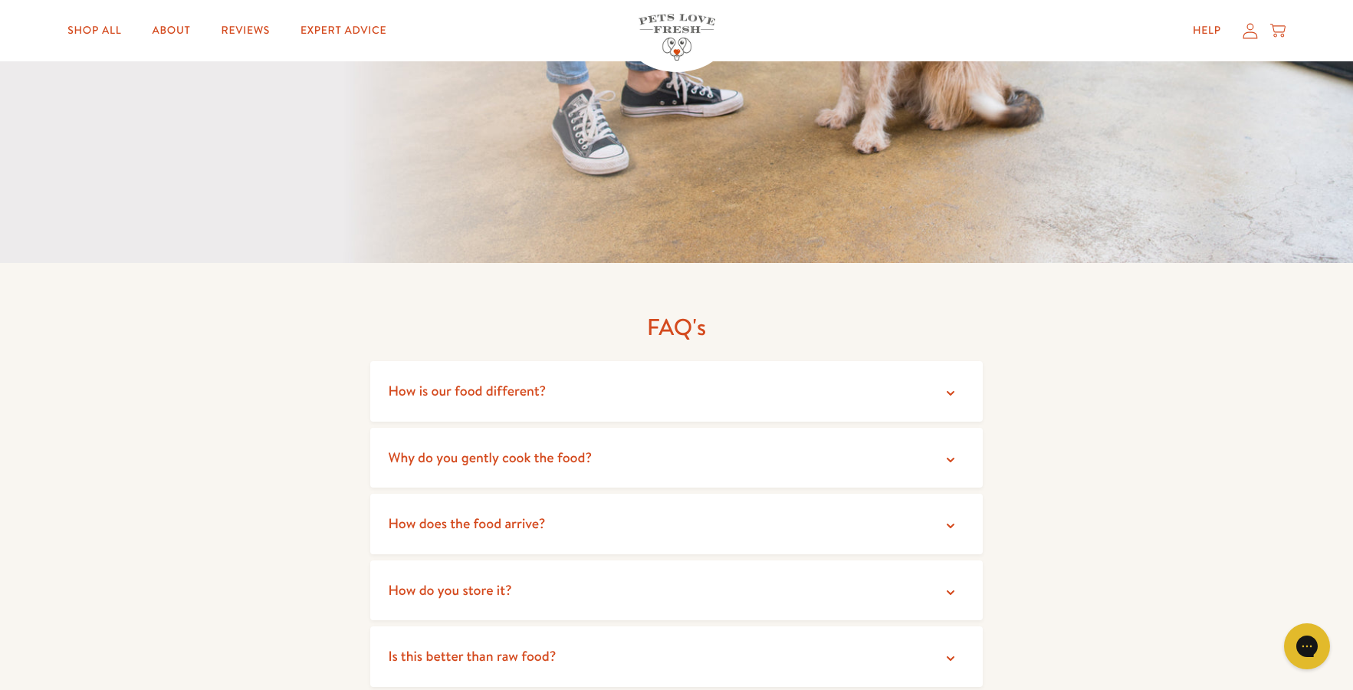
scroll to position [2837, 0]
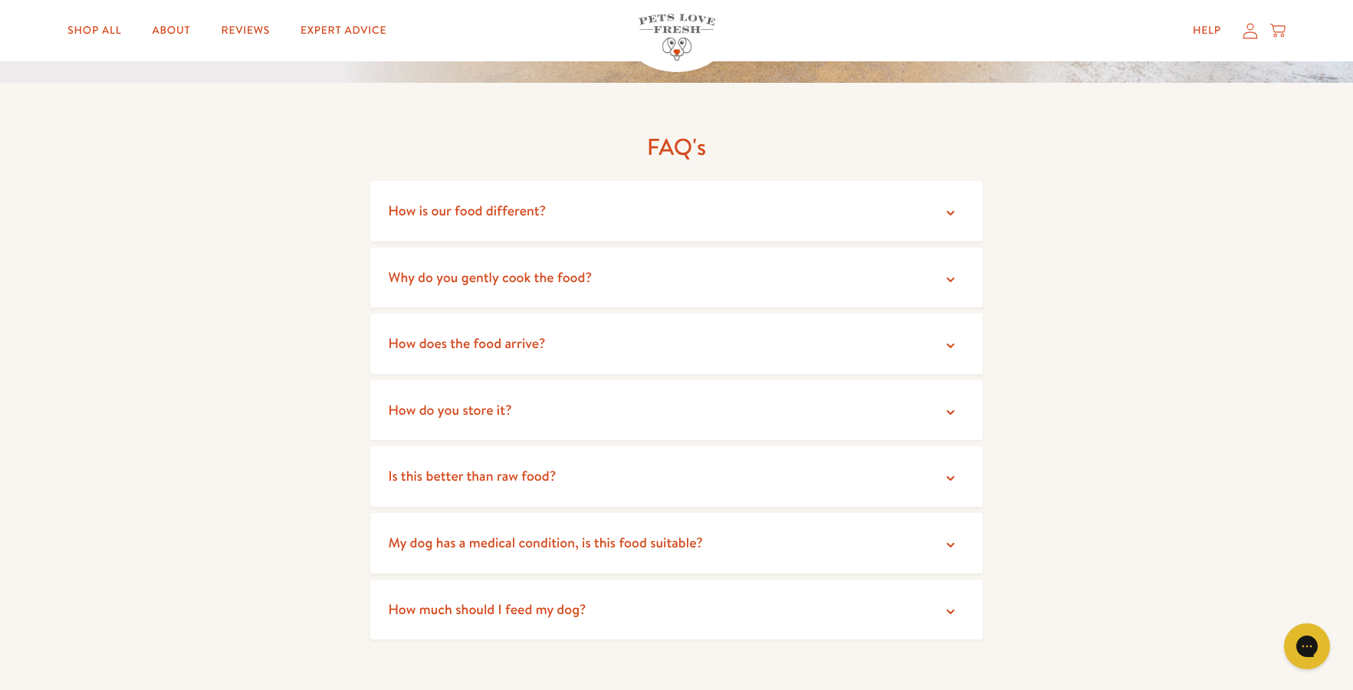
click at [946, 537] on icon at bounding box center [950, 544] width 15 height 15
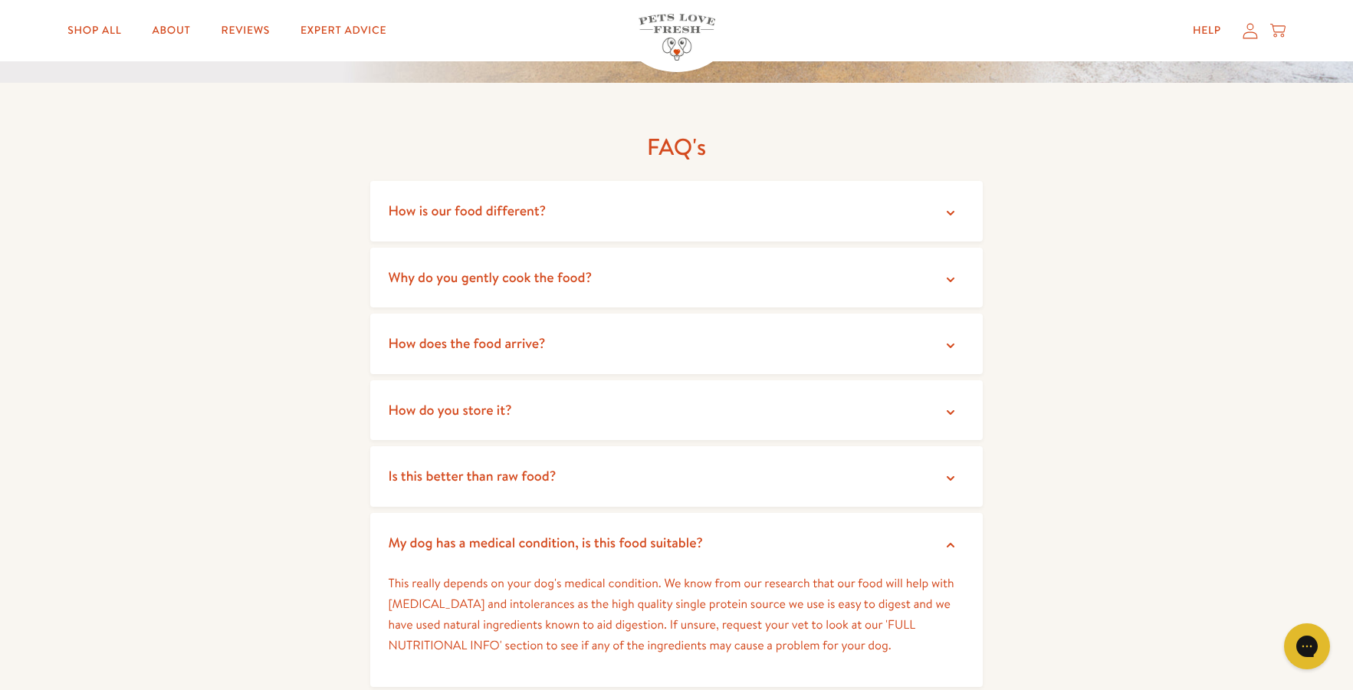
click at [953, 471] on icon at bounding box center [950, 478] width 15 height 15
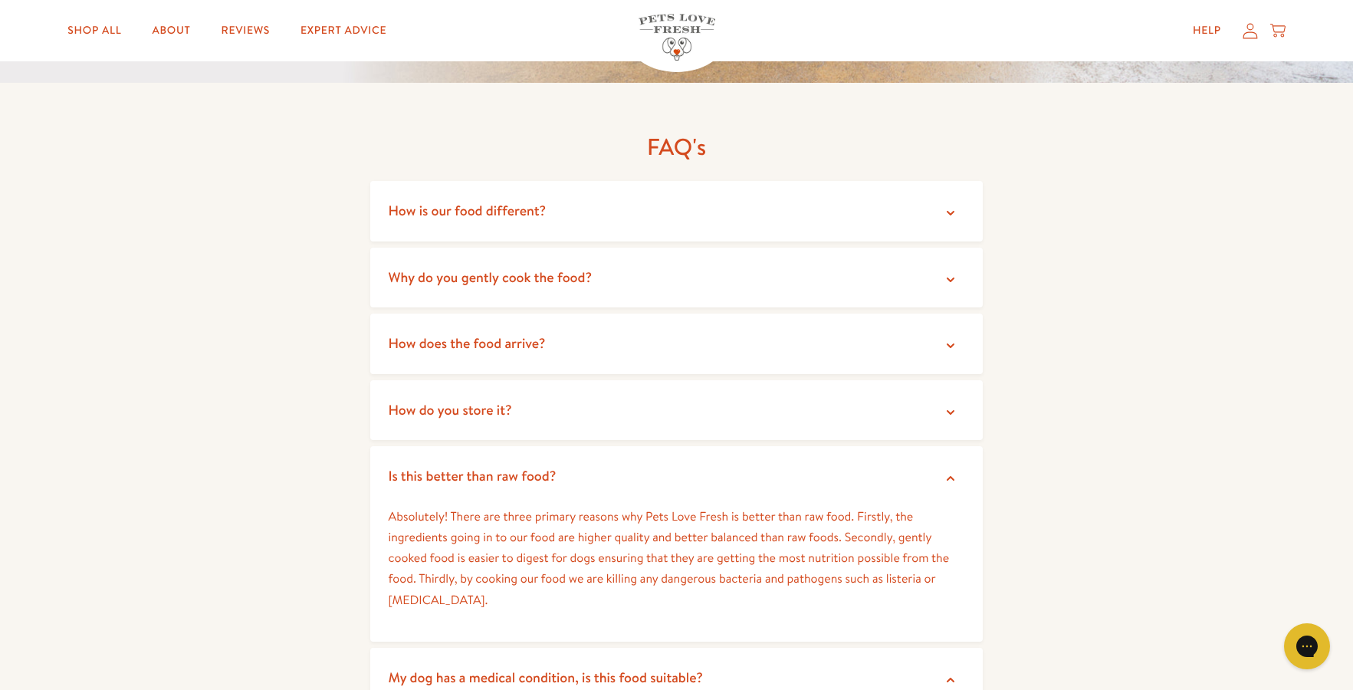
click at [954, 405] on icon at bounding box center [950, 412] width 15 height 15
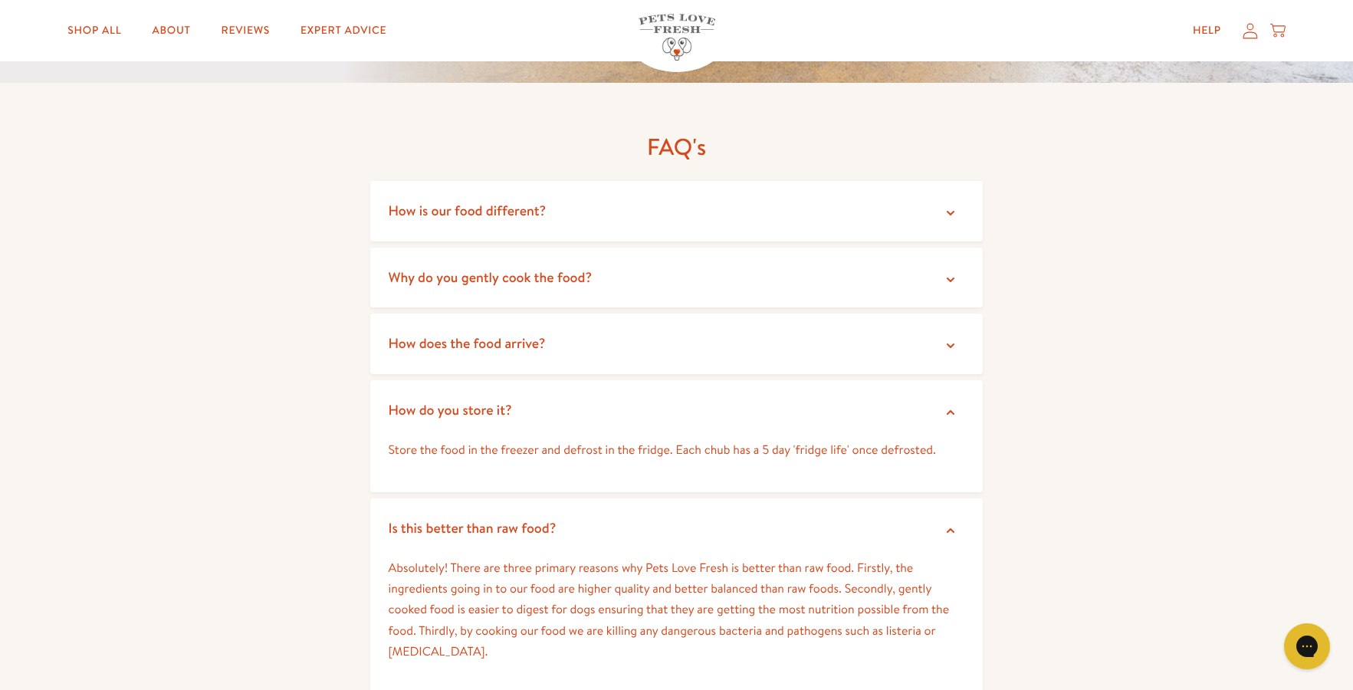
click at [952, 338] on icon at bounding box center [950, 345] width 15 height 15
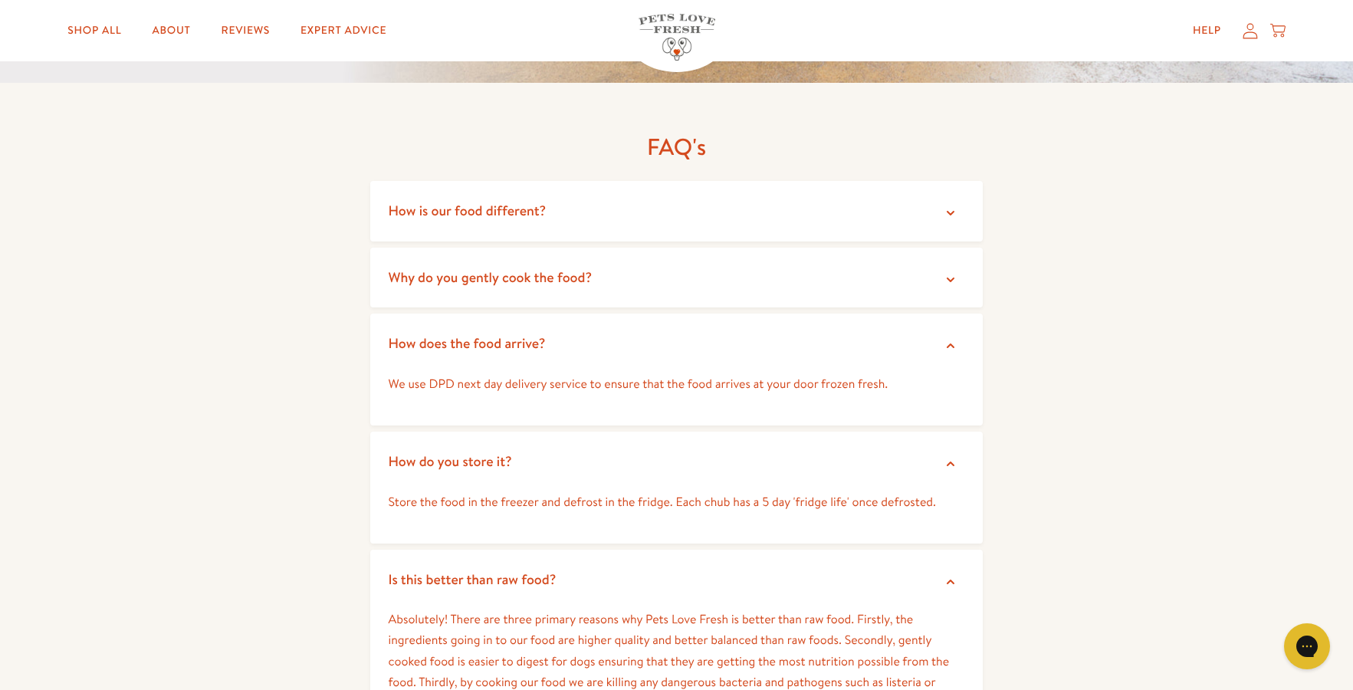
click at [948, 278] on icon at bounding box center [951, 280] width 8 height 5
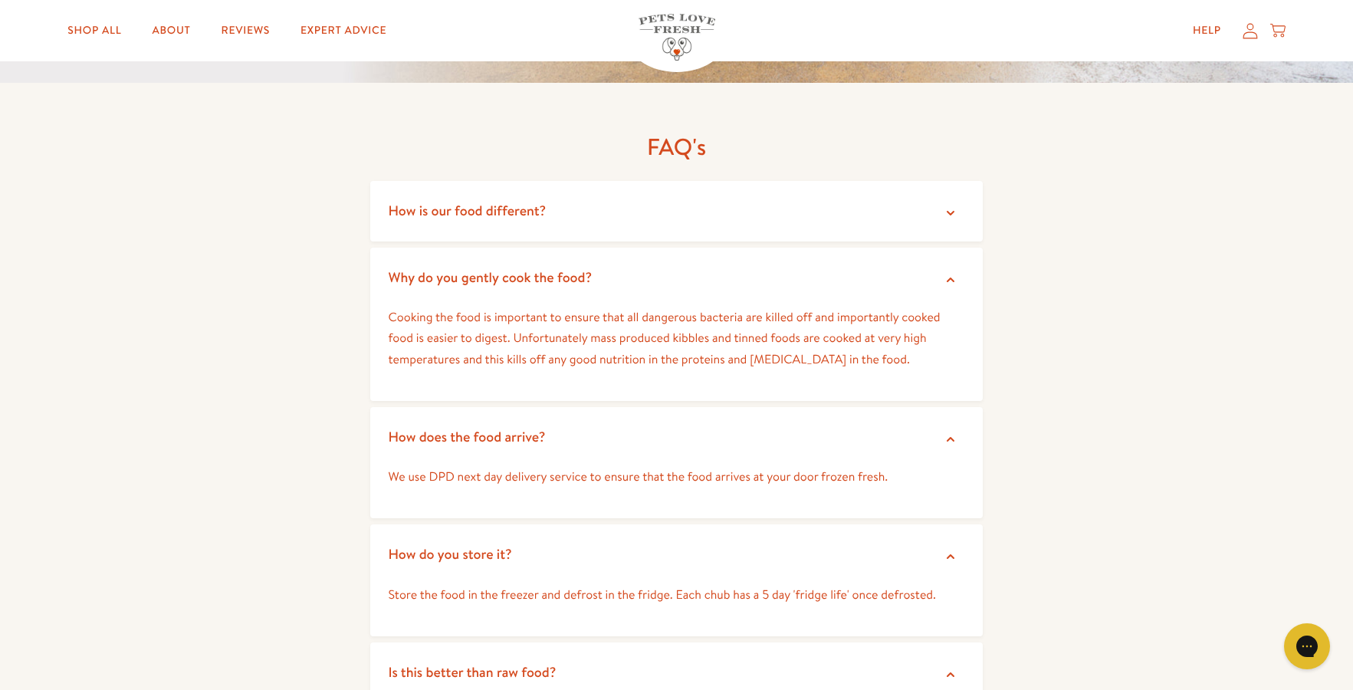
click at [952, 211] on icon at bounding box center [951, 213] width 8 height 5
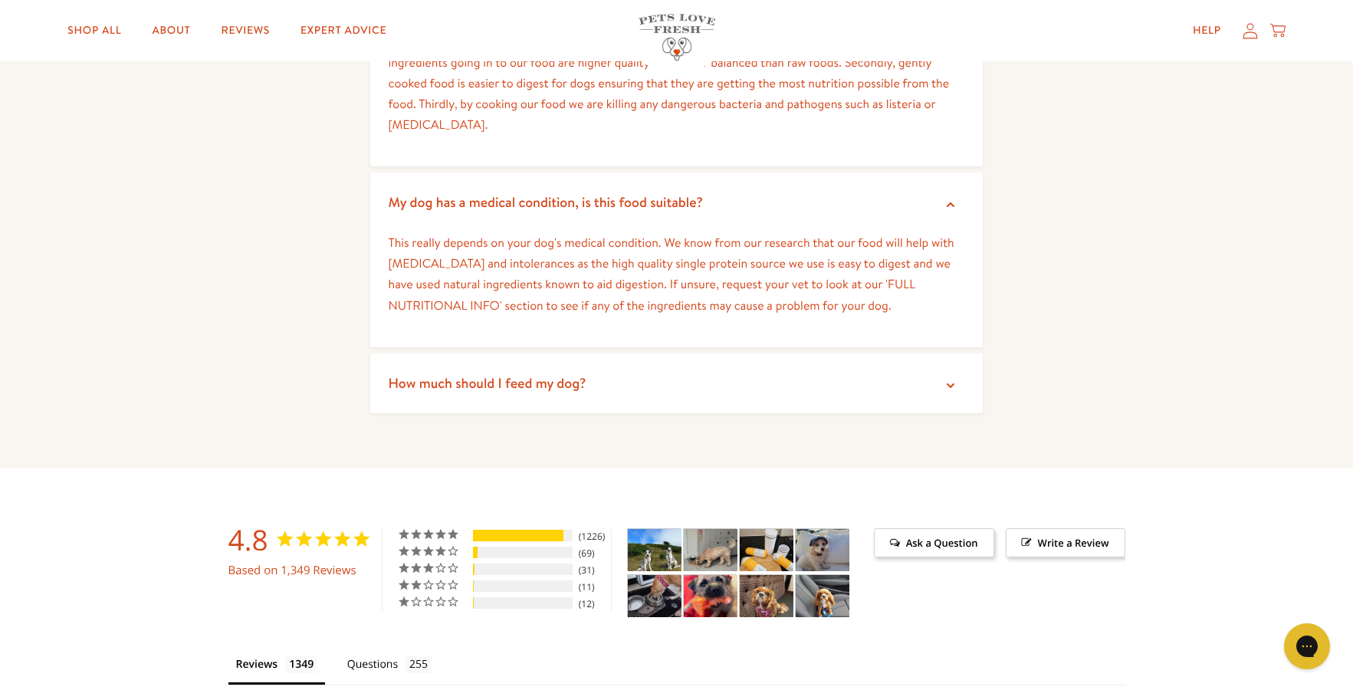
scroll to position [3604, 0]
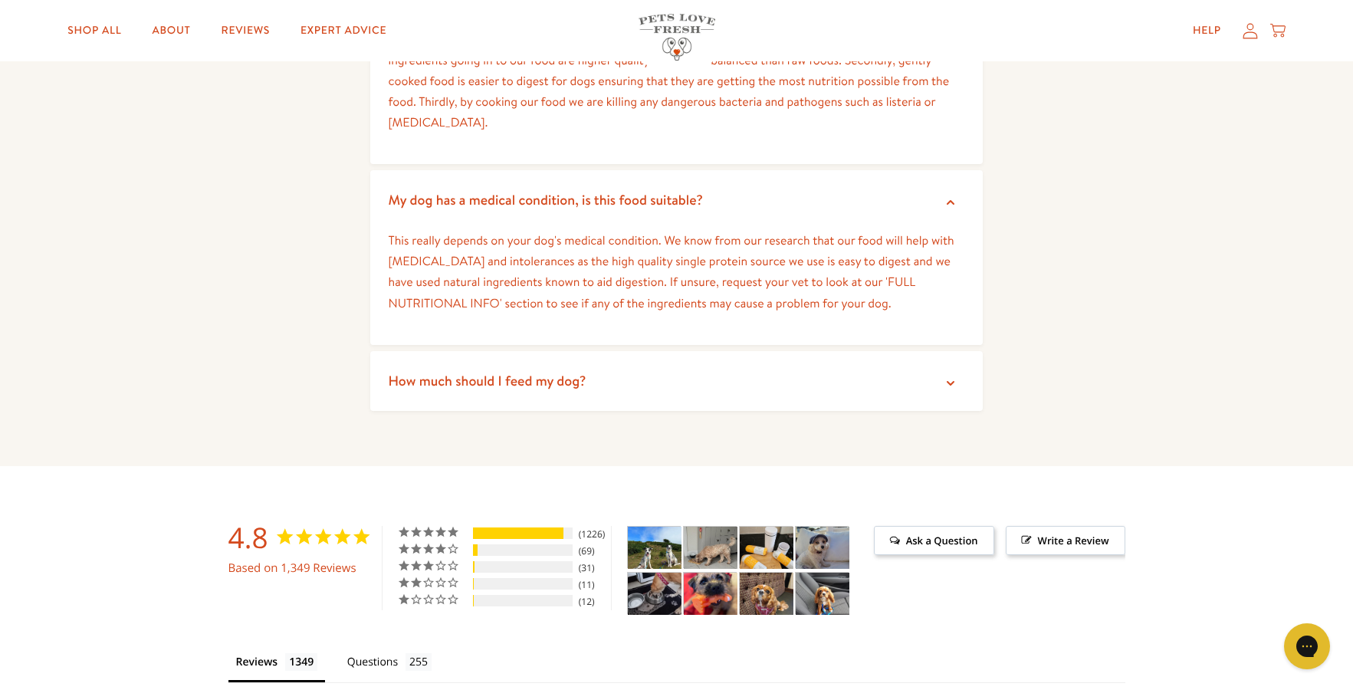
click at [948, 376] on icon at bounding box center [950, 383] width 15 height 15
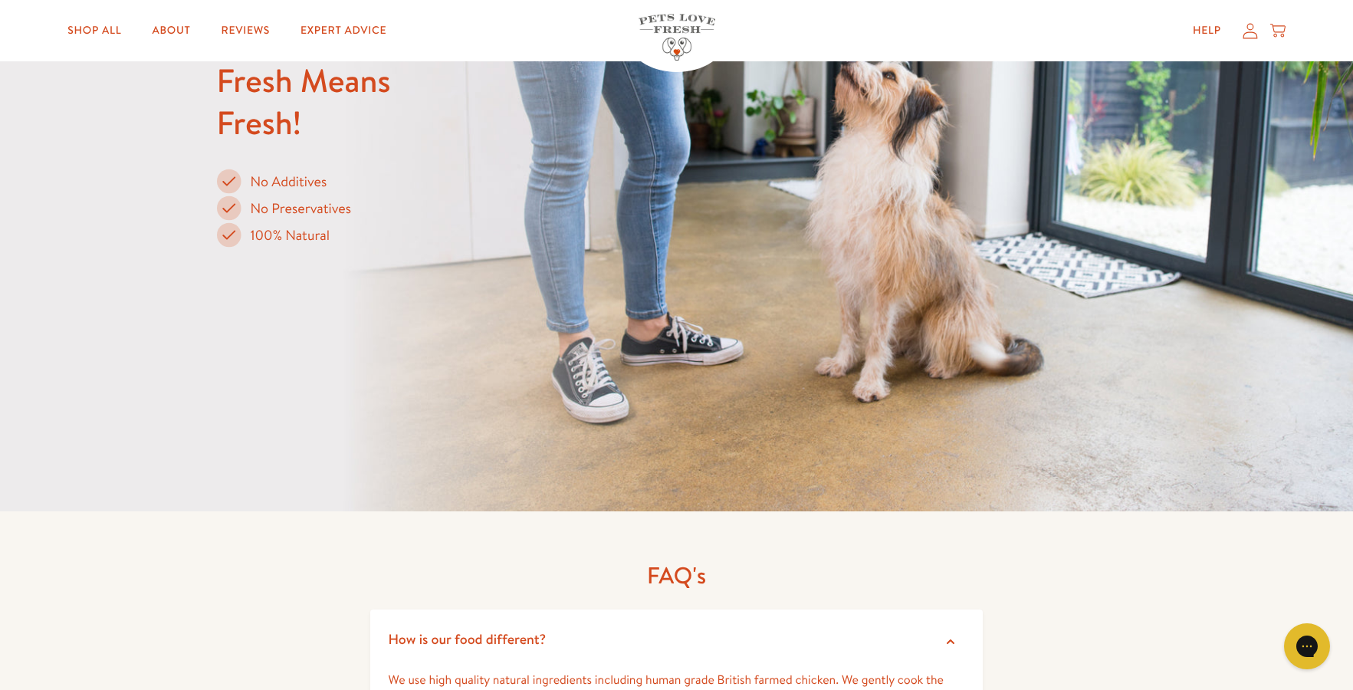
scroll to position [2147, 0]
